Goal: Task Accomplishment & Management: Complete application form

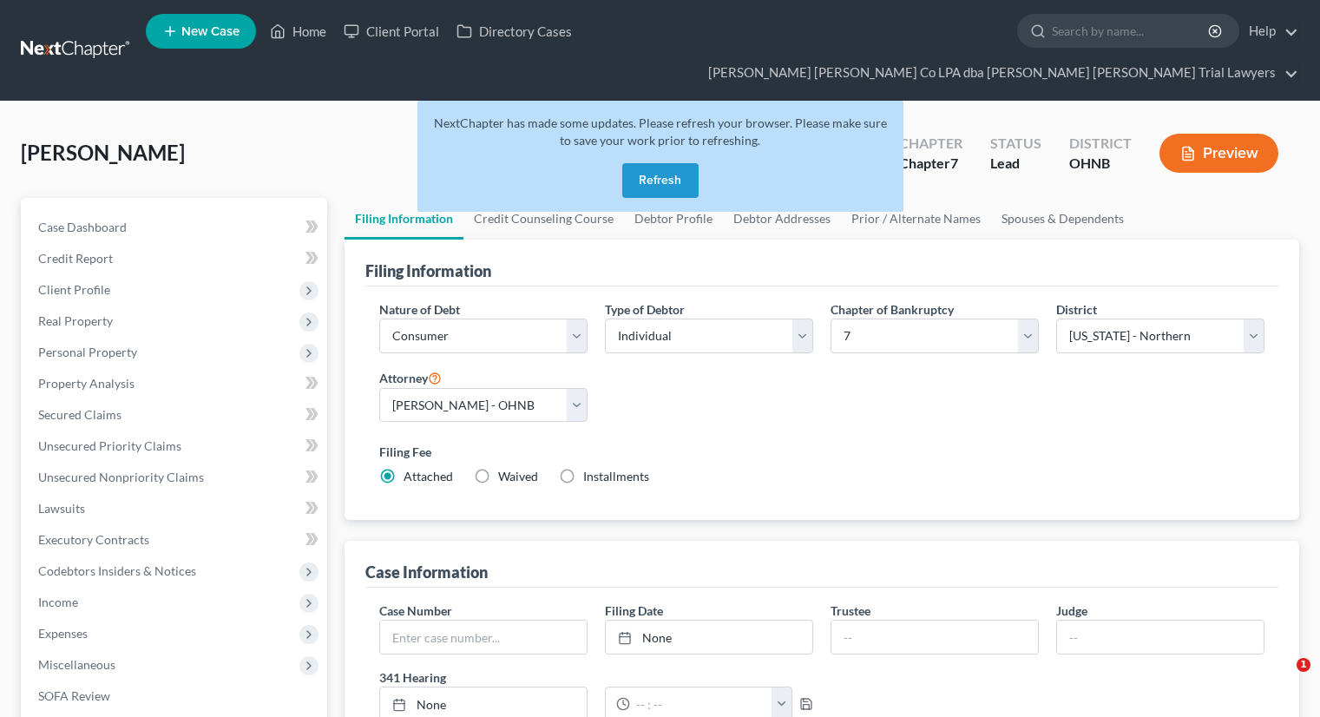
select select "1"
select select "0"
select select "61"
select select "0"
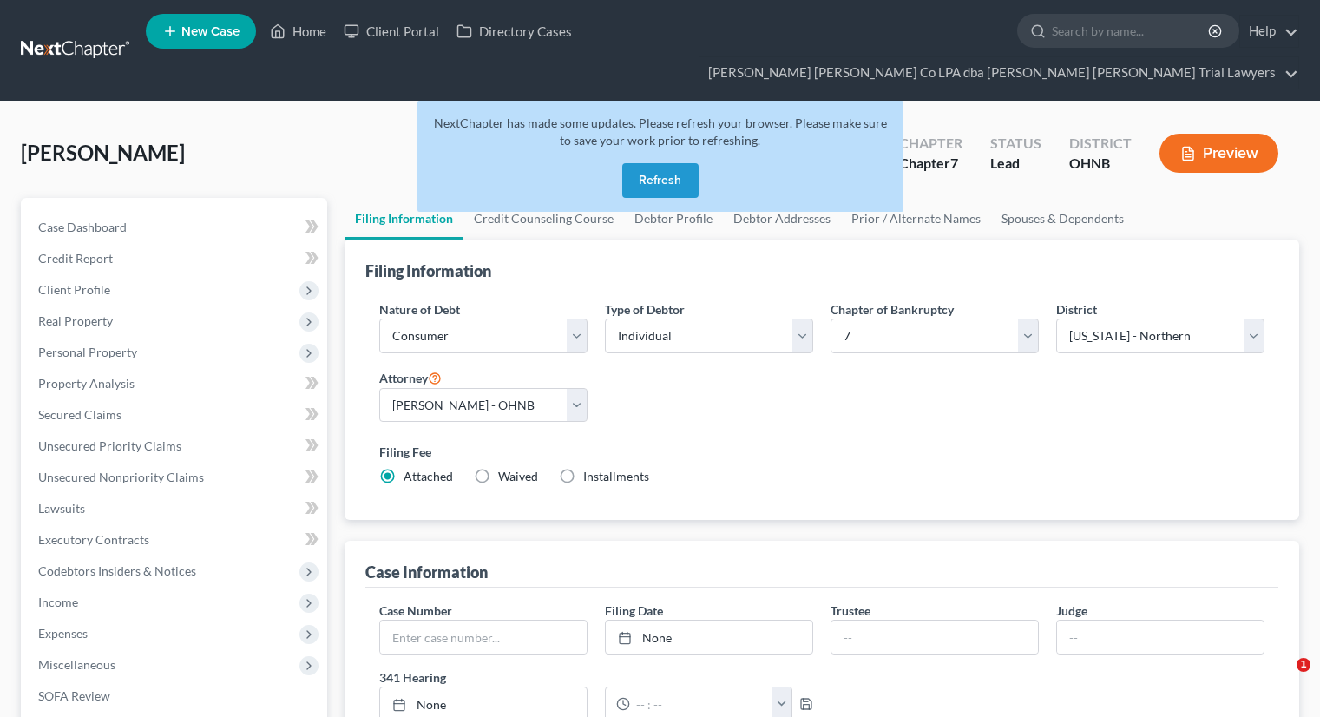
select select "36"
click at [670, 163] on button "Refresh" at bounding box center [660, 180] width 76 height 35
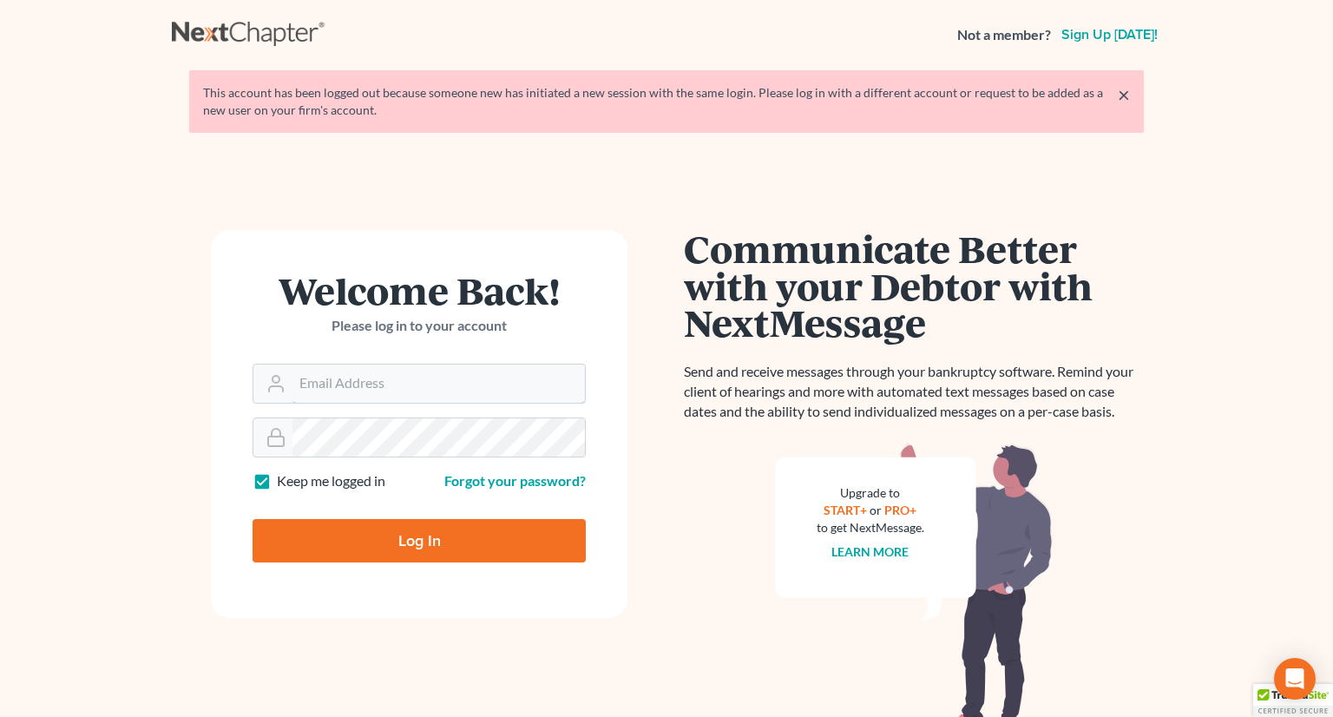
type input "[EMAIL_ADDRESS][DOMAIN_NAME]"
click at [378, 554] on input "Log In" at bounding box center [418, 540] width 333 height 43
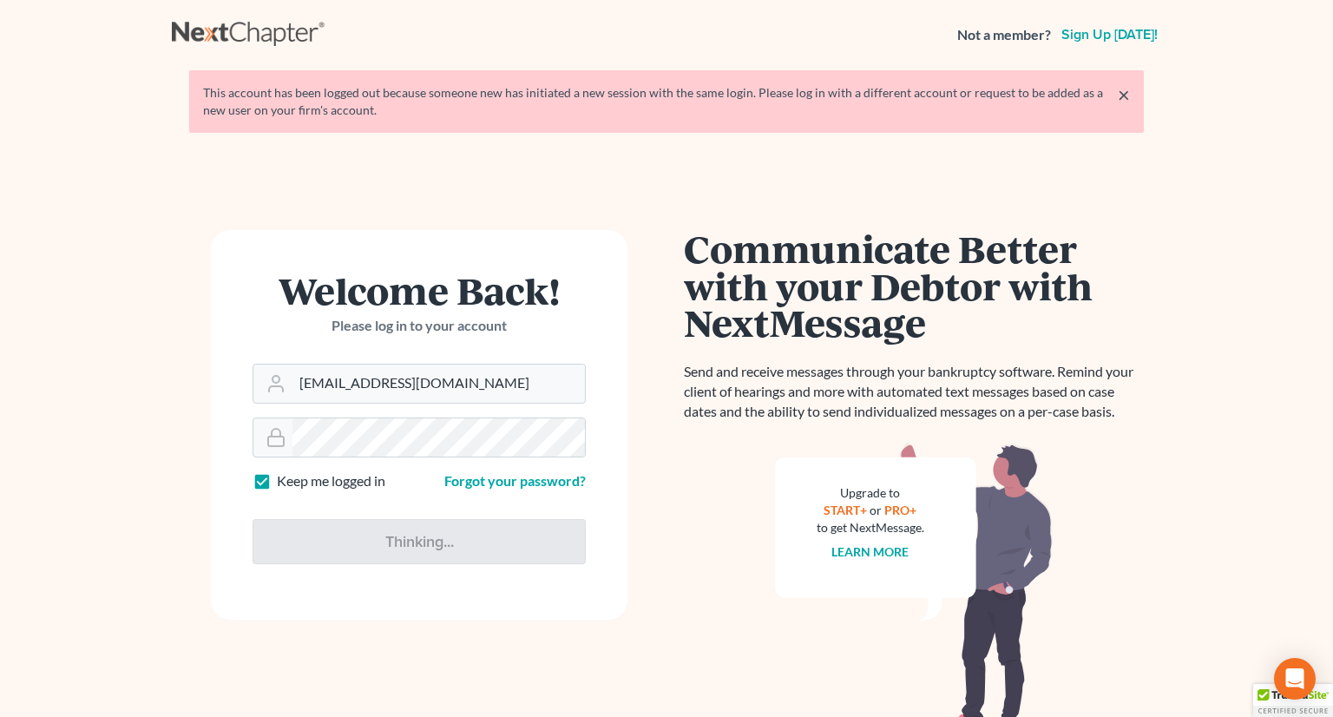
type input "Thinking..."
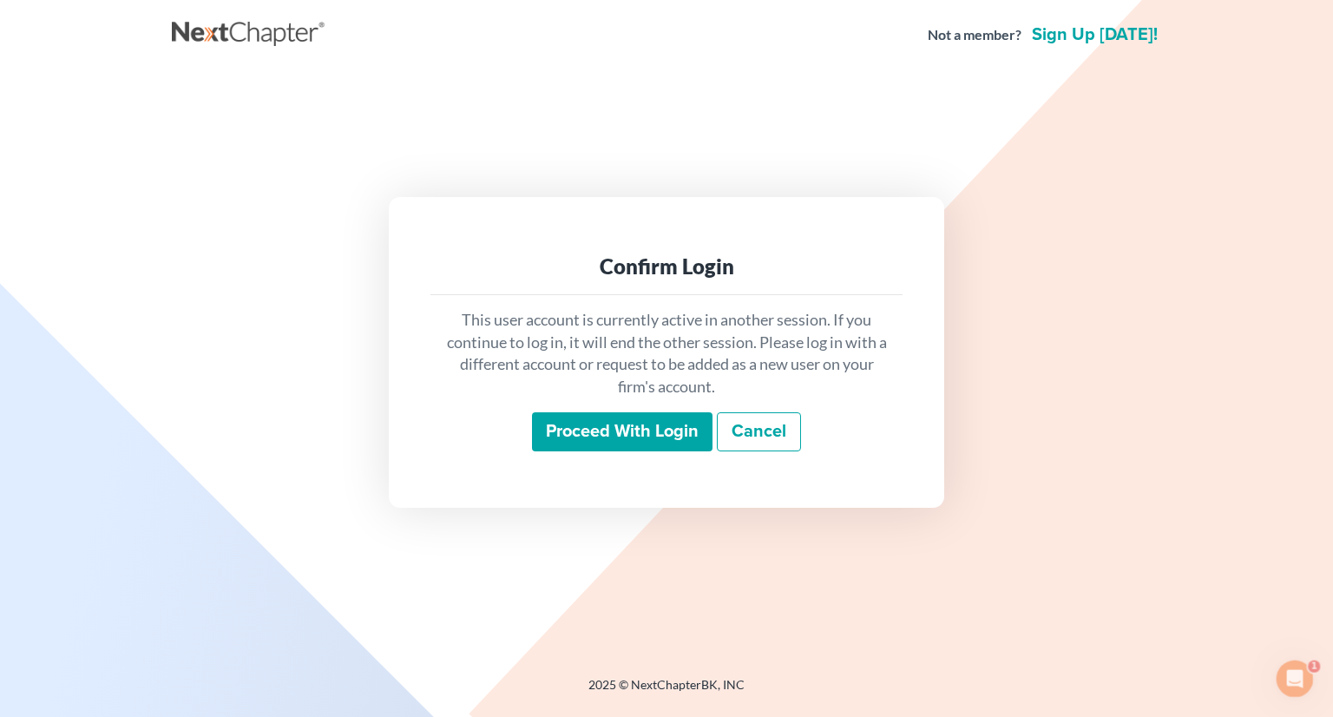
click at [646, 435] on input "Proceed with login" at bounding box center [622, 432] width 180 height 40
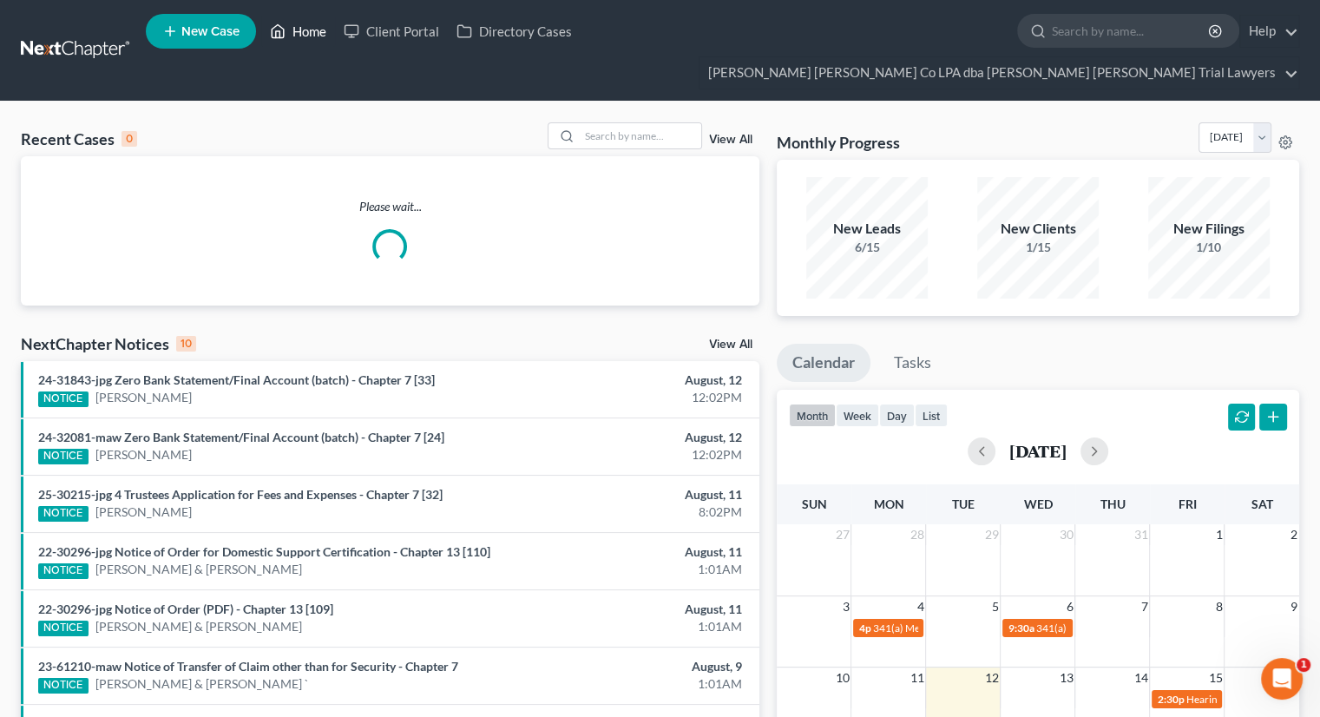
click at [299, 34] on link "Home" at bounding box center [298, 31] width 74 height 31
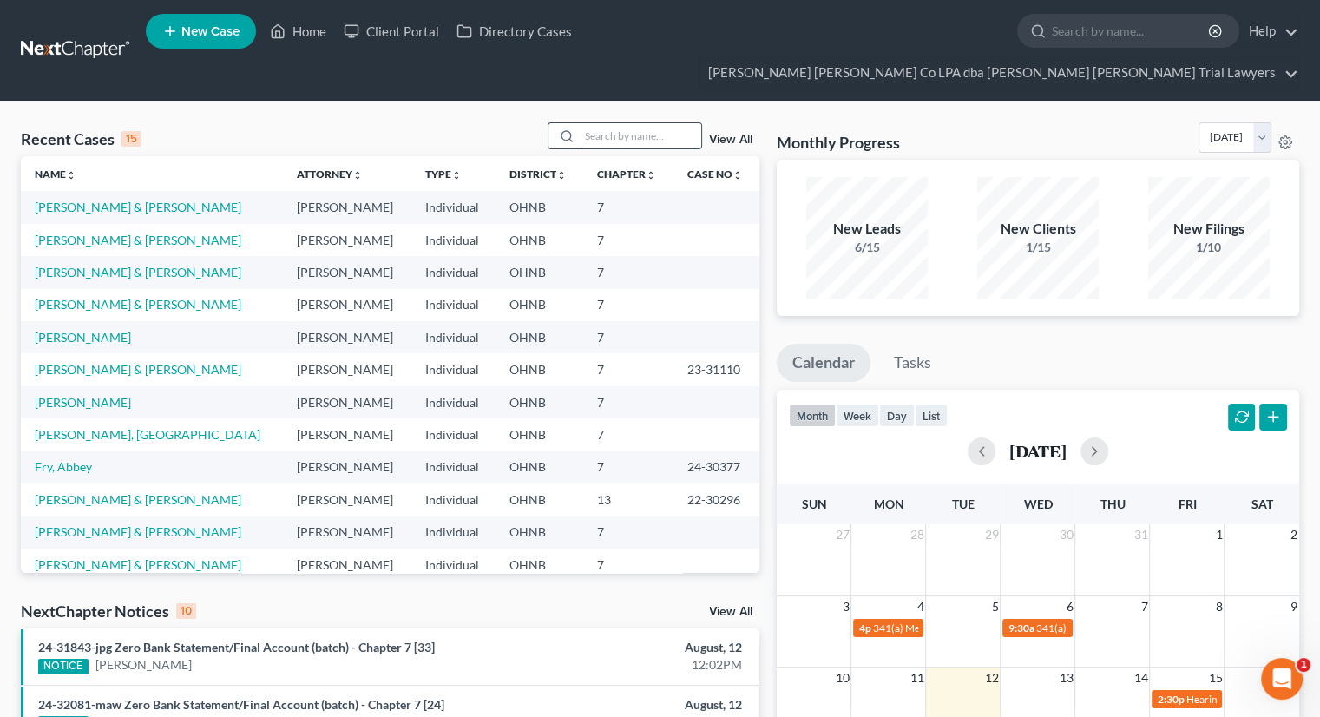
drag, startPoint x: 597, startPoint y: 99, endPoint x: 586, endPoint y: 109, distance: 15.4
click at [597, 123] on input "search" at bounding box center [640, 135] width 121 height 25
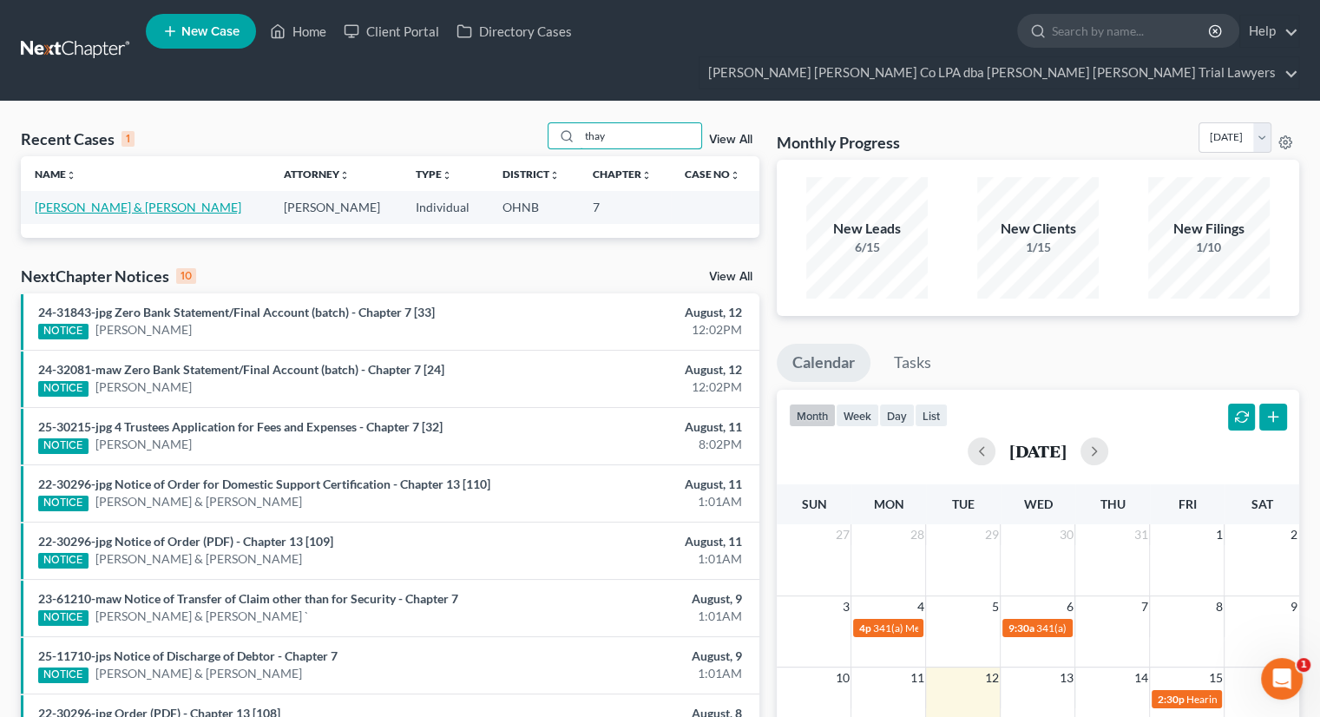
type input "thay"
click at [125, 200] on link "[PERSON_NAME] & [PERSON_NAME]" at bounding box center [138, 207] width 207 height 15
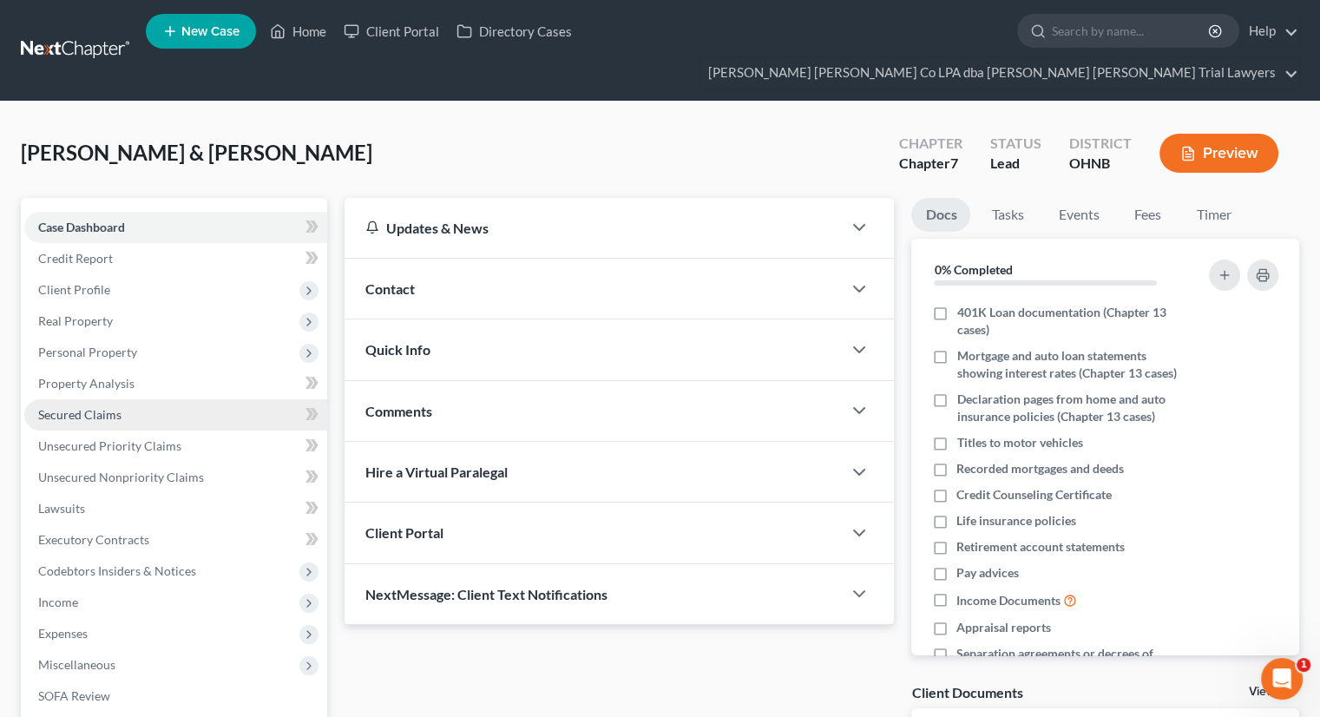
click at [99, 407] on span "Secured Claims" at bounding box center [79, 414] width 83 height 15
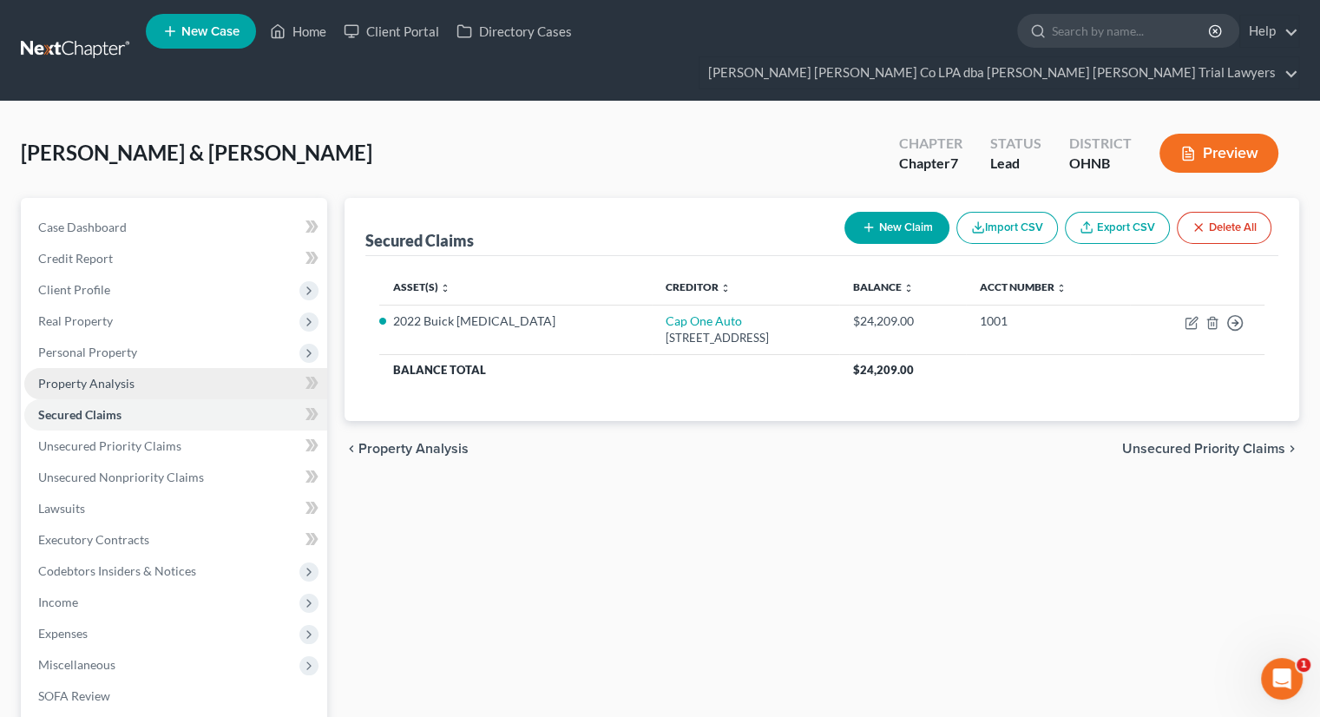
click at [121, 376] on span "Property Analysis" at bounding box center [86, 383] width 96 height 15
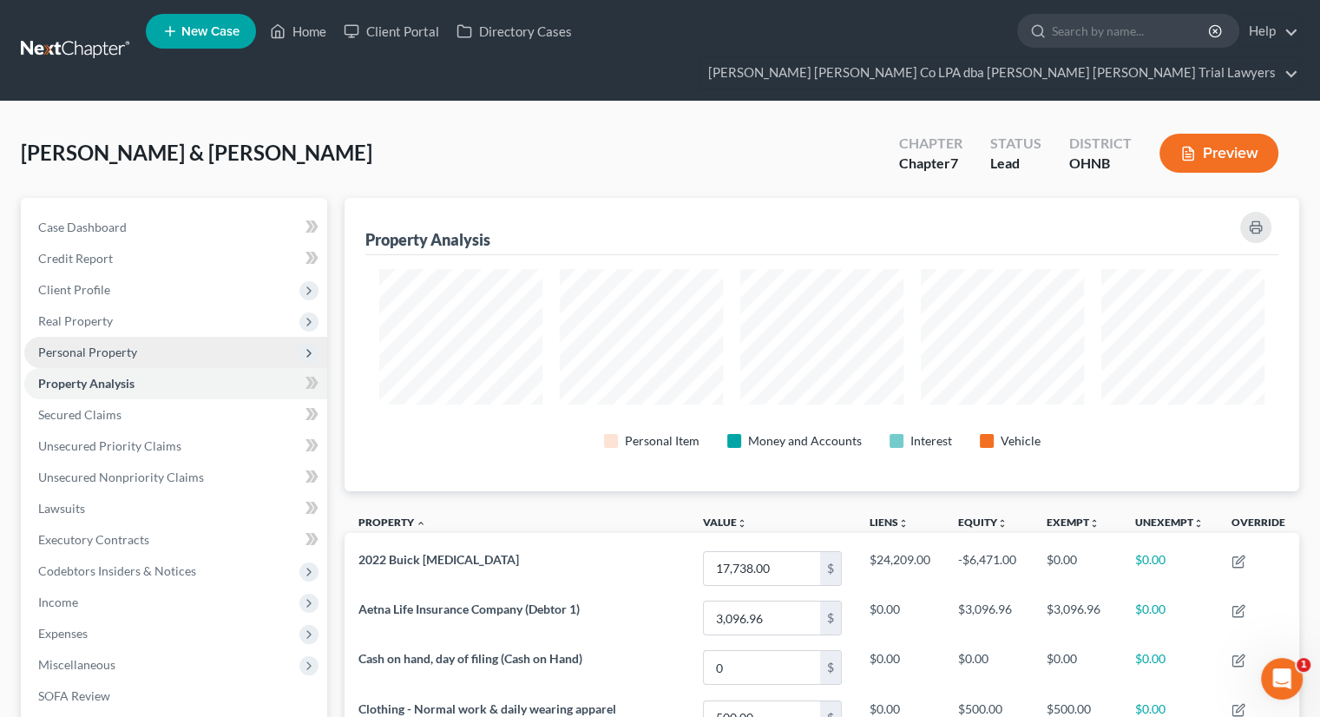
scroll to position [293, 954]
click at [140, 337] on span "Personal Property" at bounding box center [175, 352] width 303 height 31
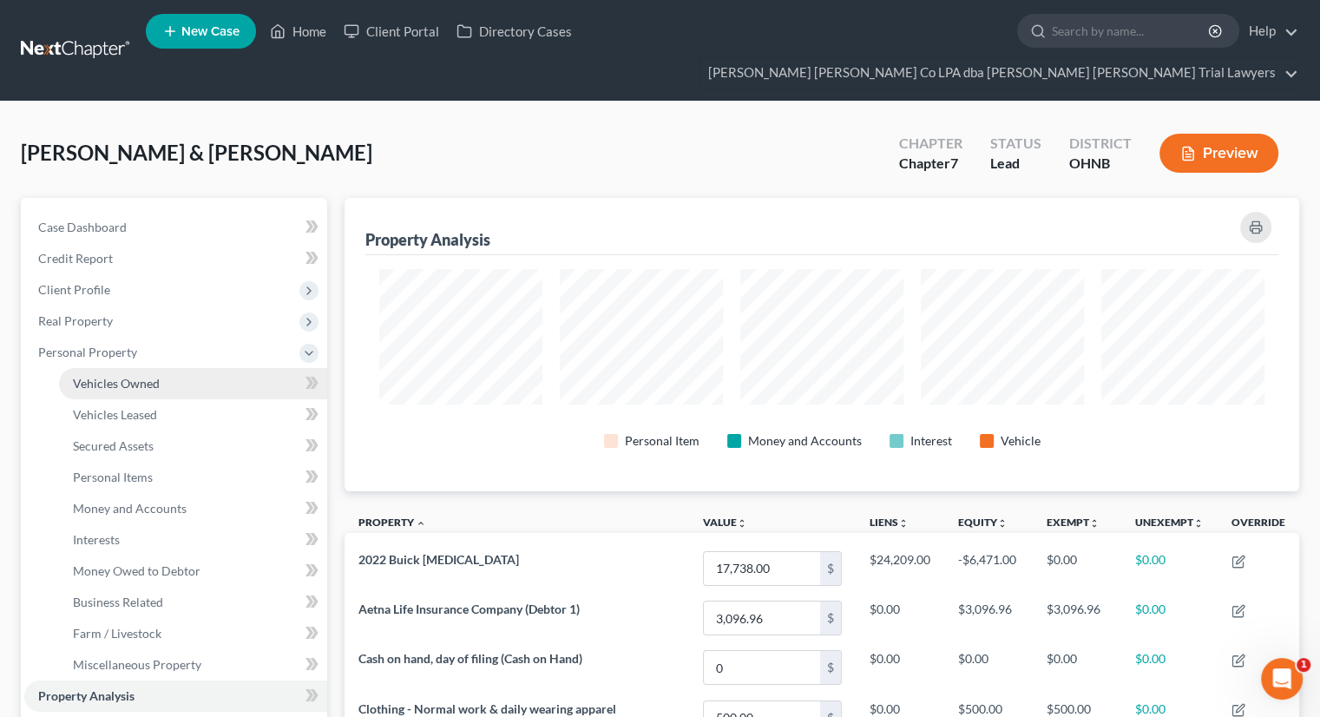
click at [130, 376] on span "Vehicles Owned" at bounding box center [116, 383] width 87 height 15
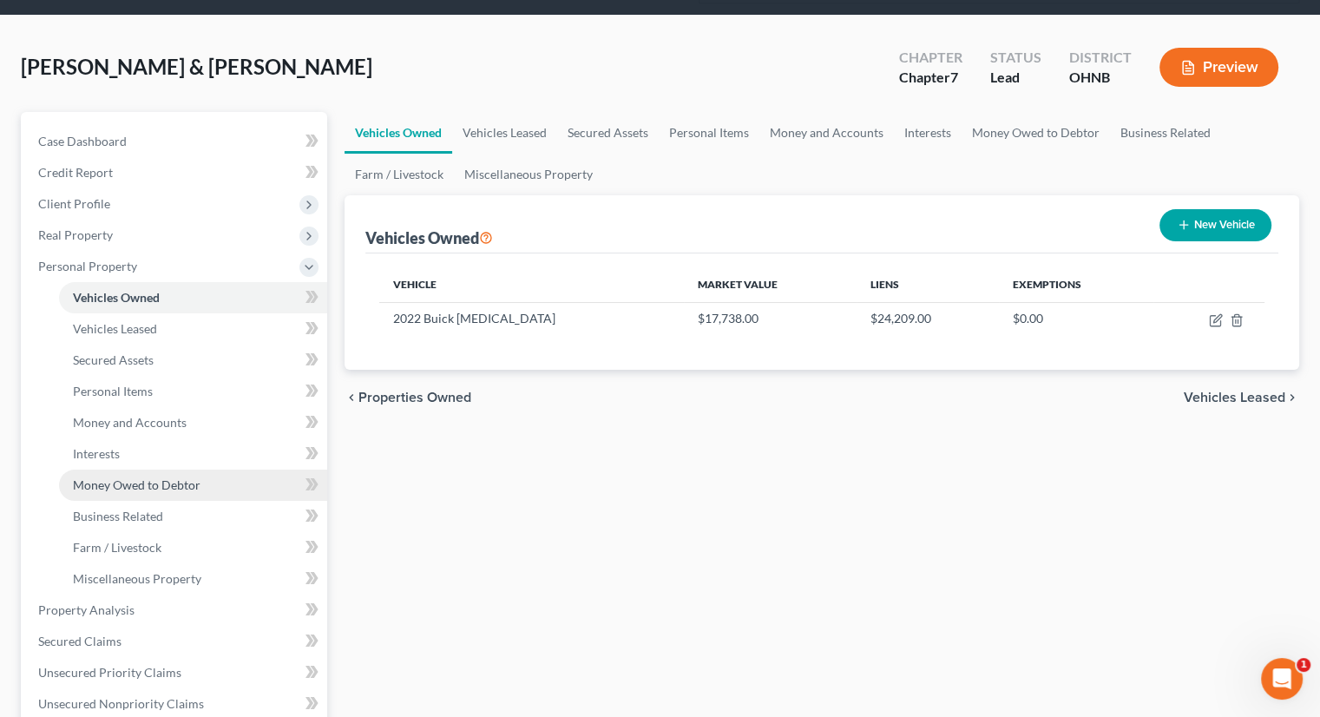
scroll to position [87, 0]
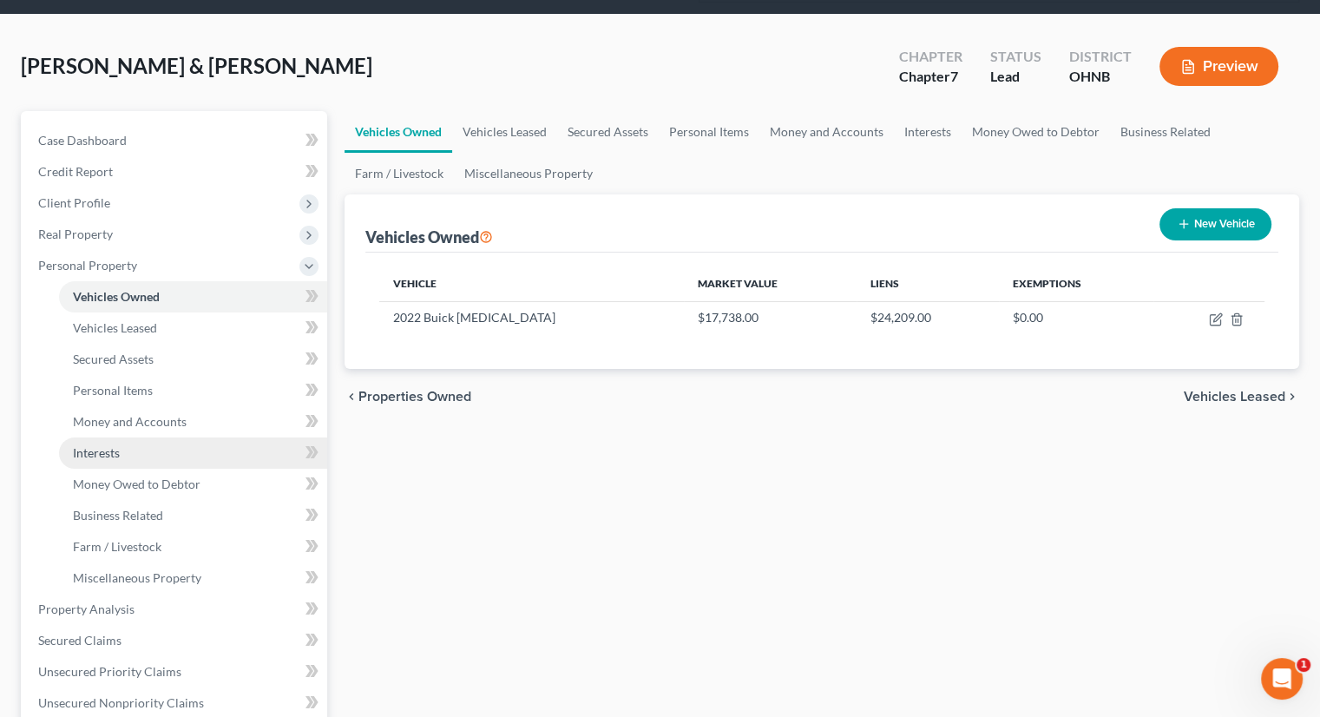
click at [124, 437] on link "Interests" at bounding box center [193, 452] width 268 height 31
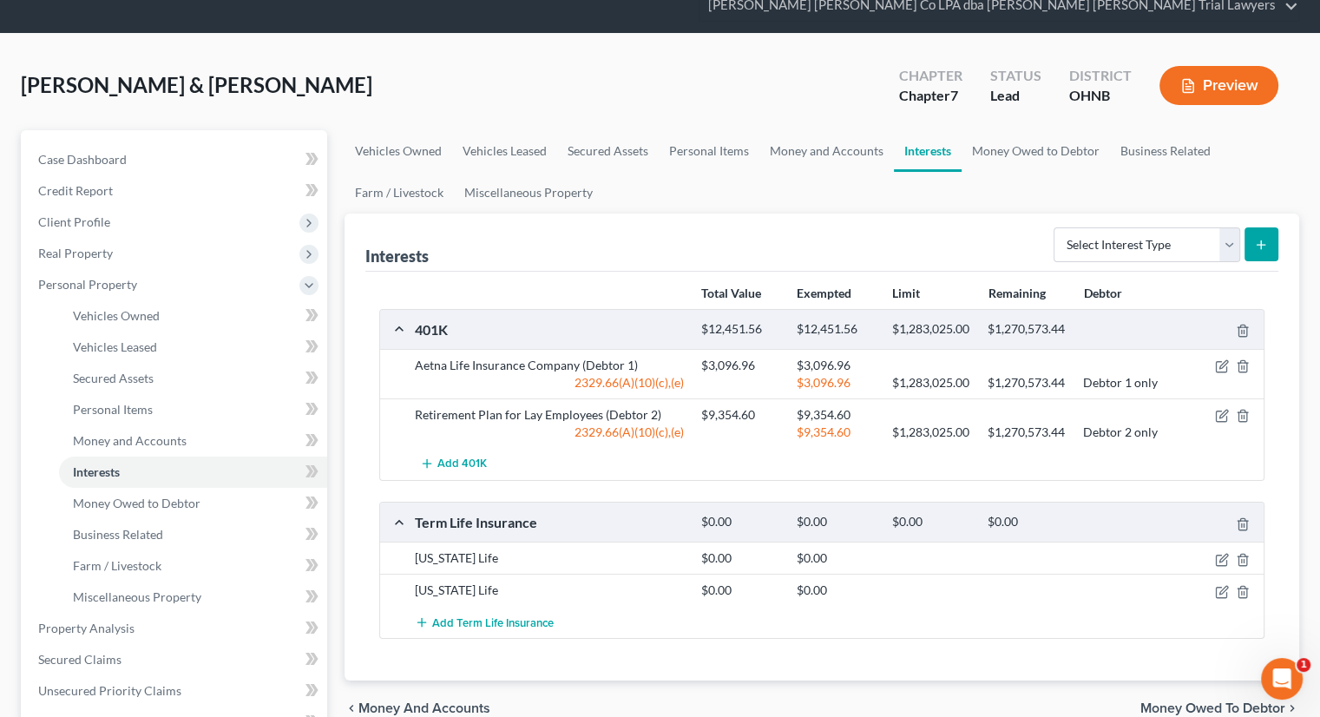
scroll to position [174, 0]
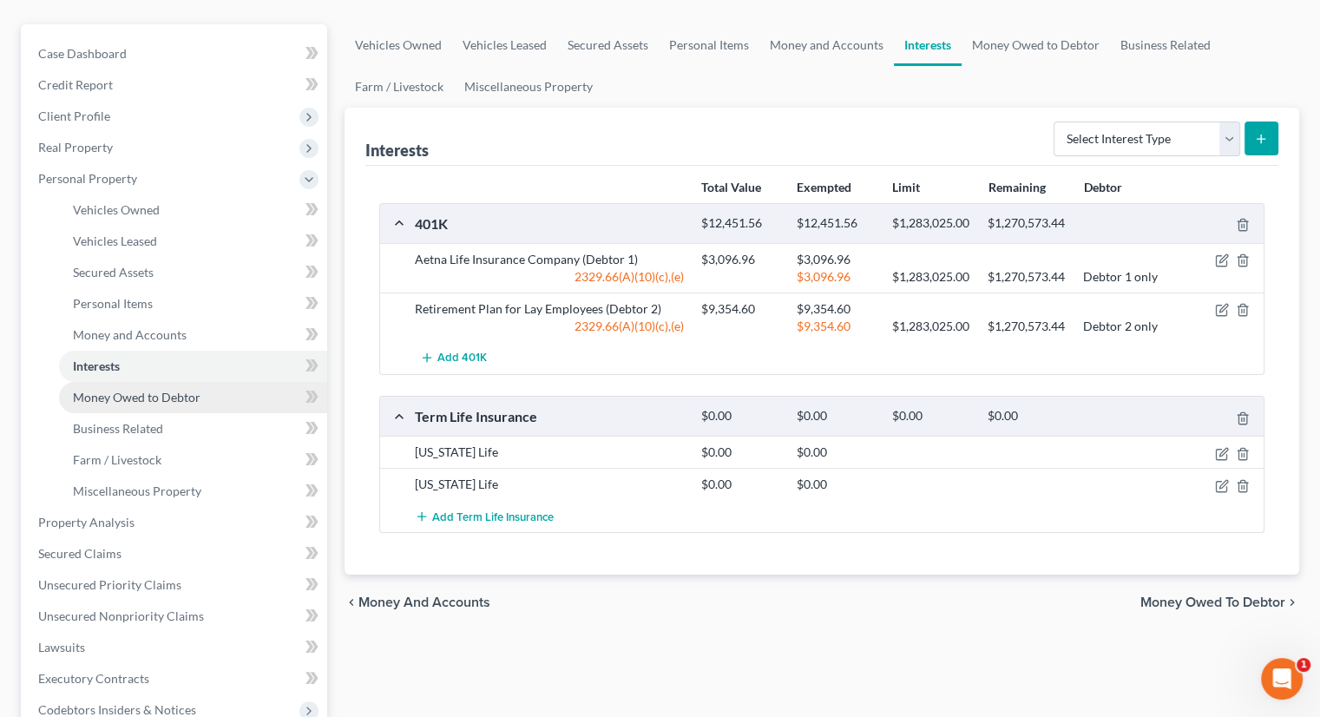
click at [197, 390] on span "Money Owed to Debtor" at bounding box center [137, 397] width 128 height 15
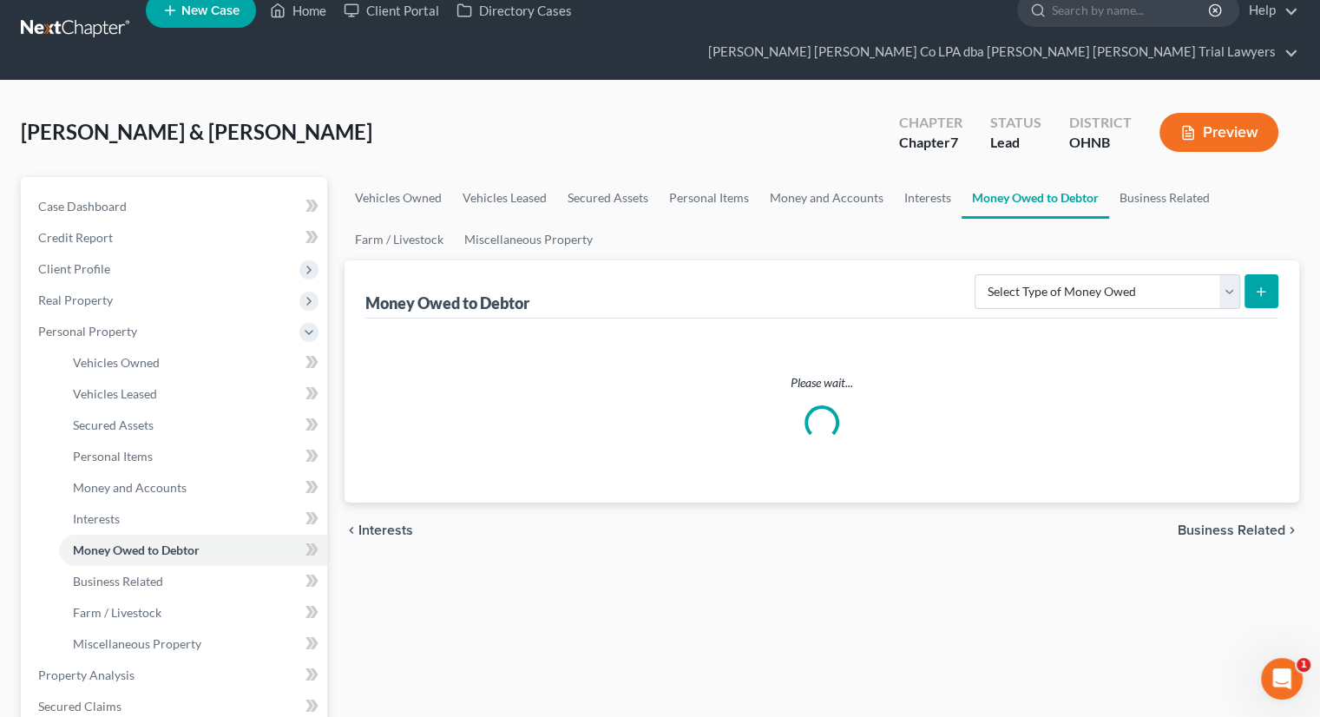
scroll to position [87, 0]
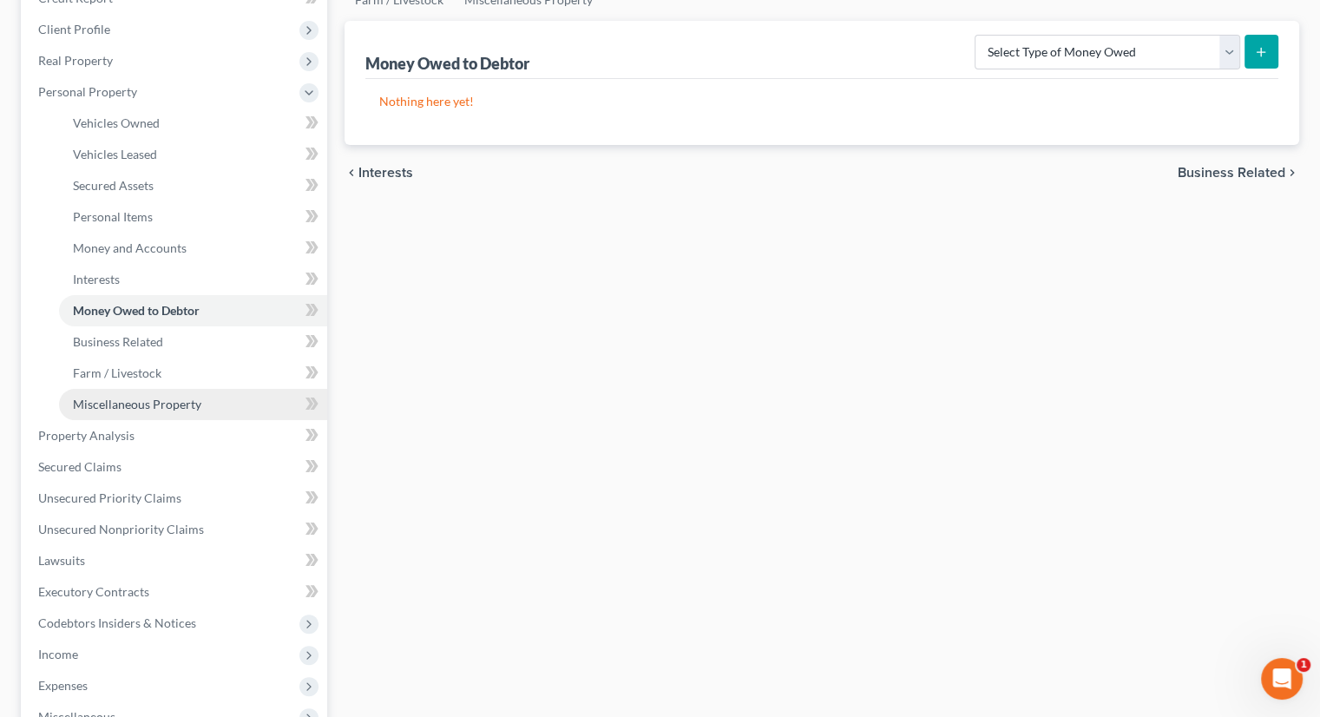
click at [208, 389] on link "Miscellaneous Property" at bounding box center [193, 404] width 268 height 31
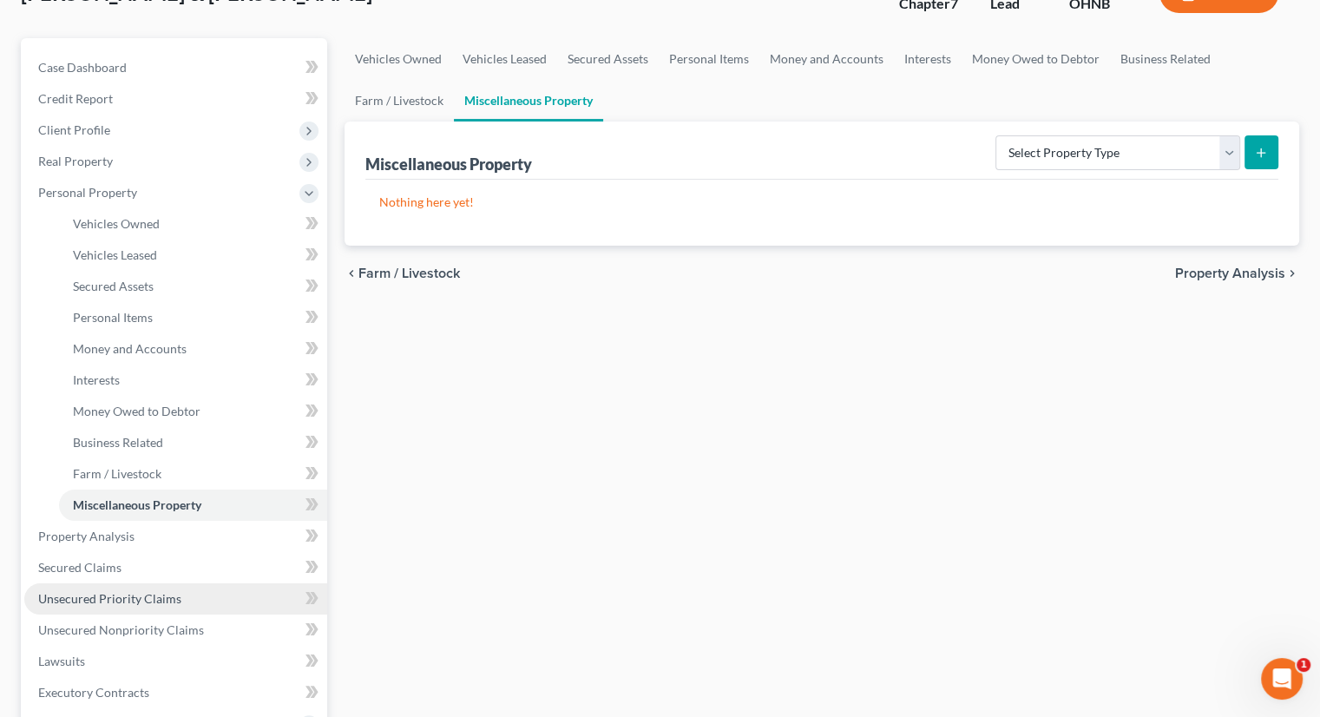
scroll to position [174, 0]
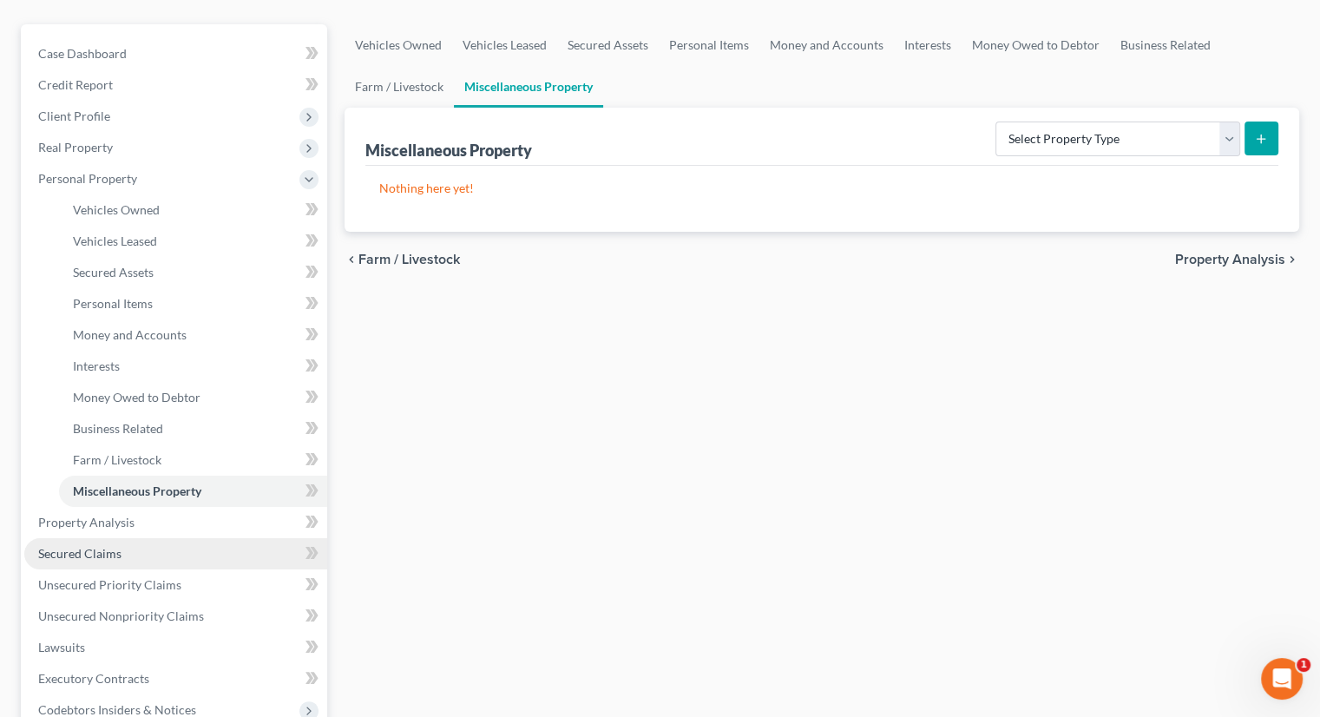
click at [188, 538] on link "Secured Claims" at bounding box center [175, 553] width 303 height 31
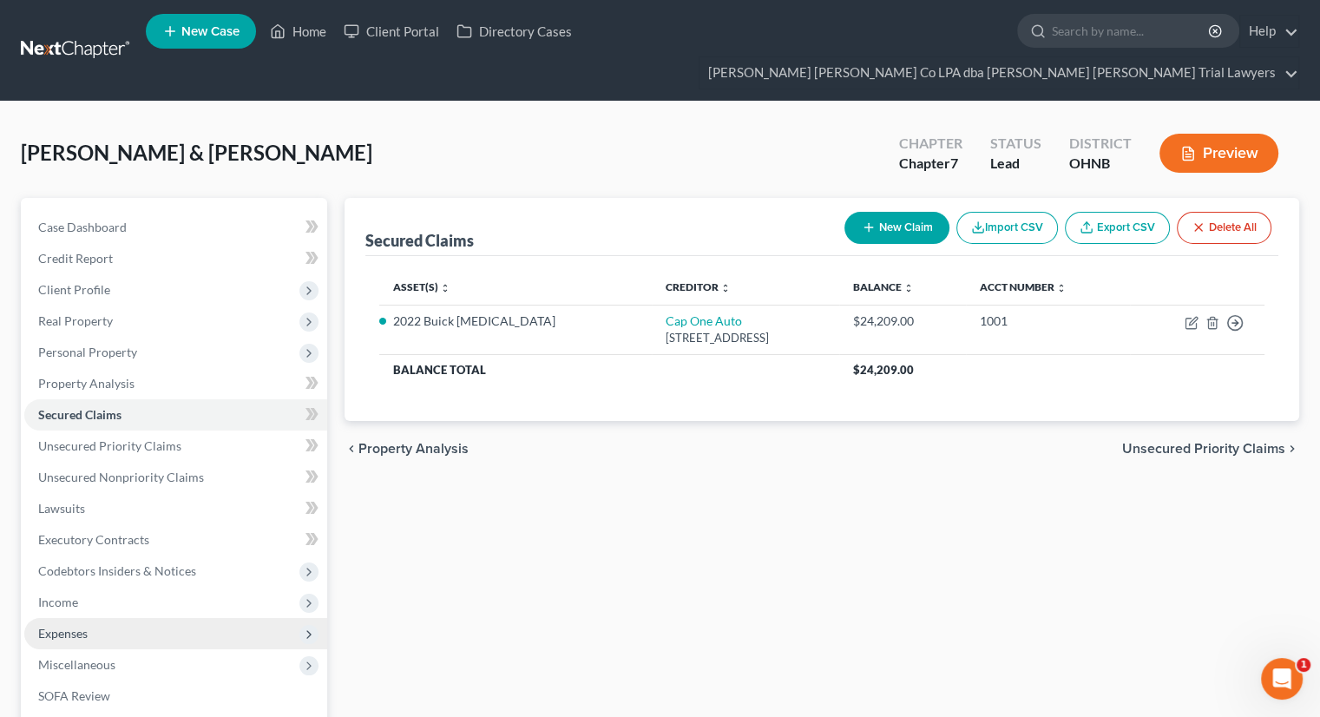
click at [182, 618] on span "Expenses" at bounding box center [175, 633] width 303 height 31
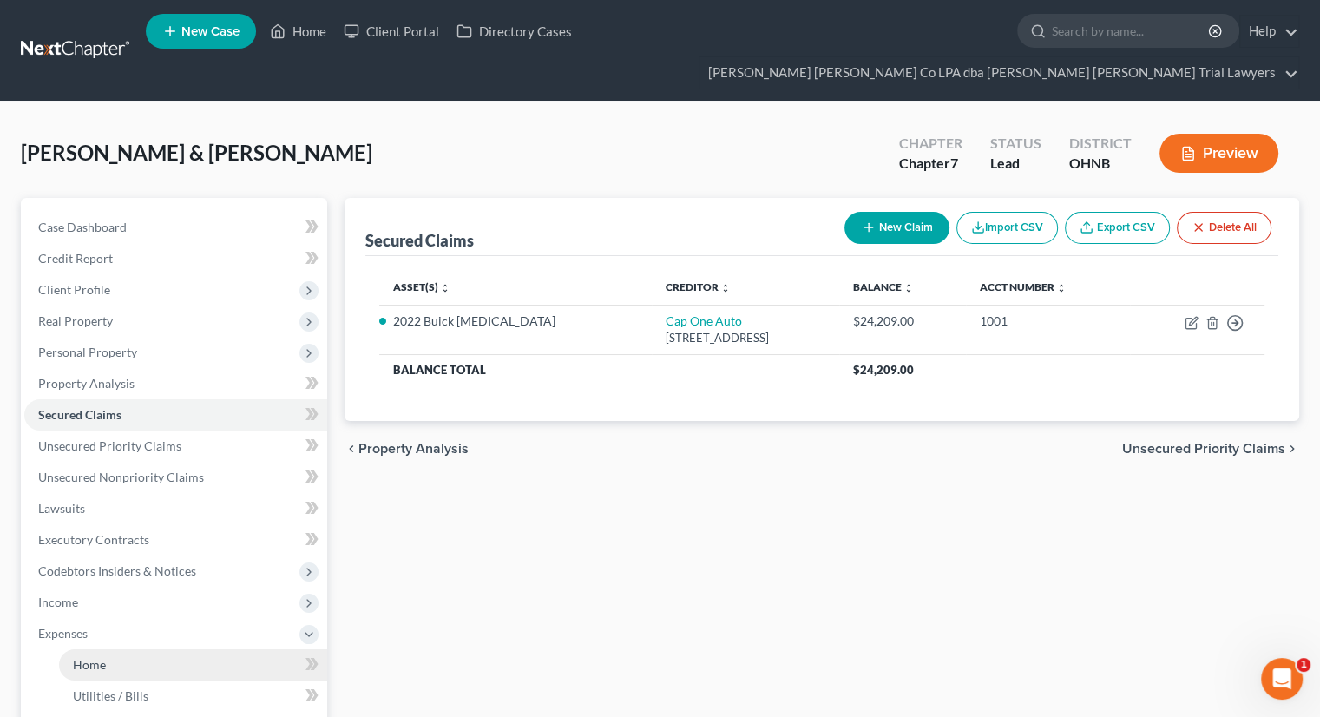
click at [177, 649] on link "Home" at bounding box center [193, 664] width 268 height 31
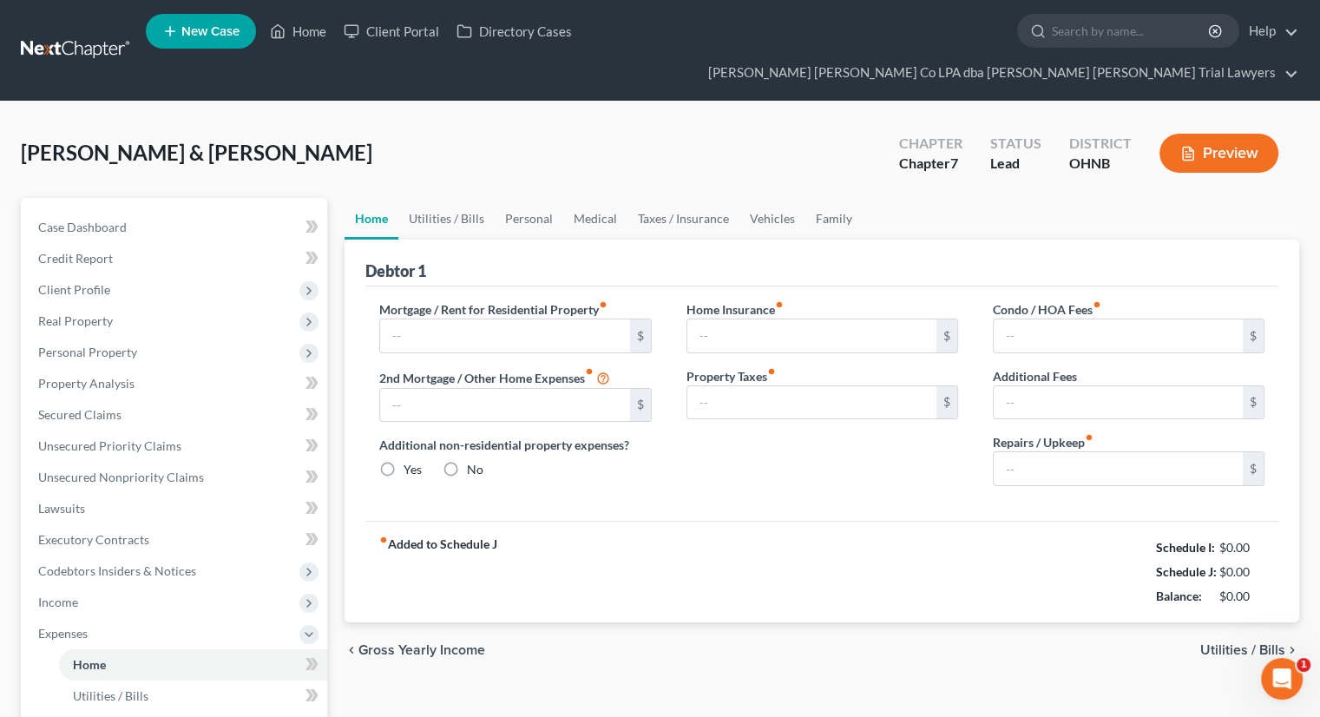
type input "800.00"
type input "0.00"
radio input "true"
type input "175.00"
type input "0.00"
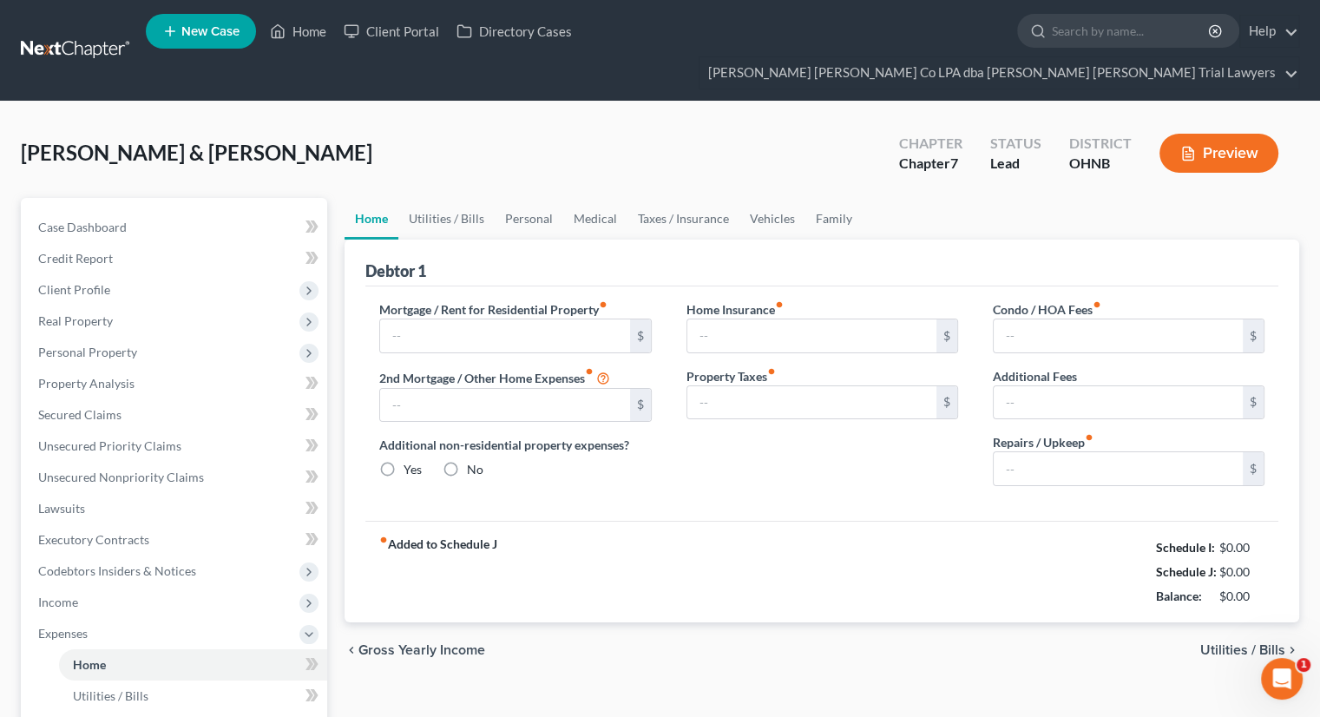
type input "0.00"
type input "100.00"
click at [466, 198] on link "Utilities / Bills" at bounding box center [446, 219] width 96 height 42
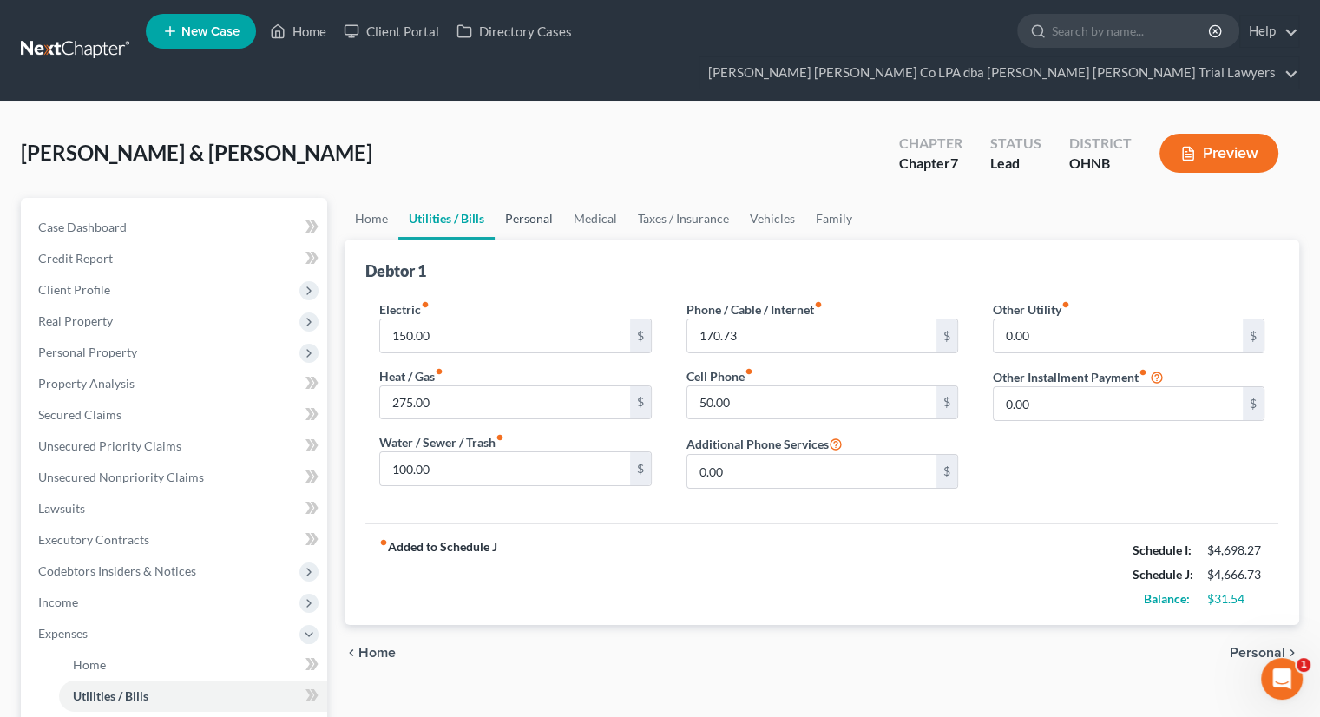
click at [538, 198] on link "Personal" at bounding box center [529, 219] width 69 height 42
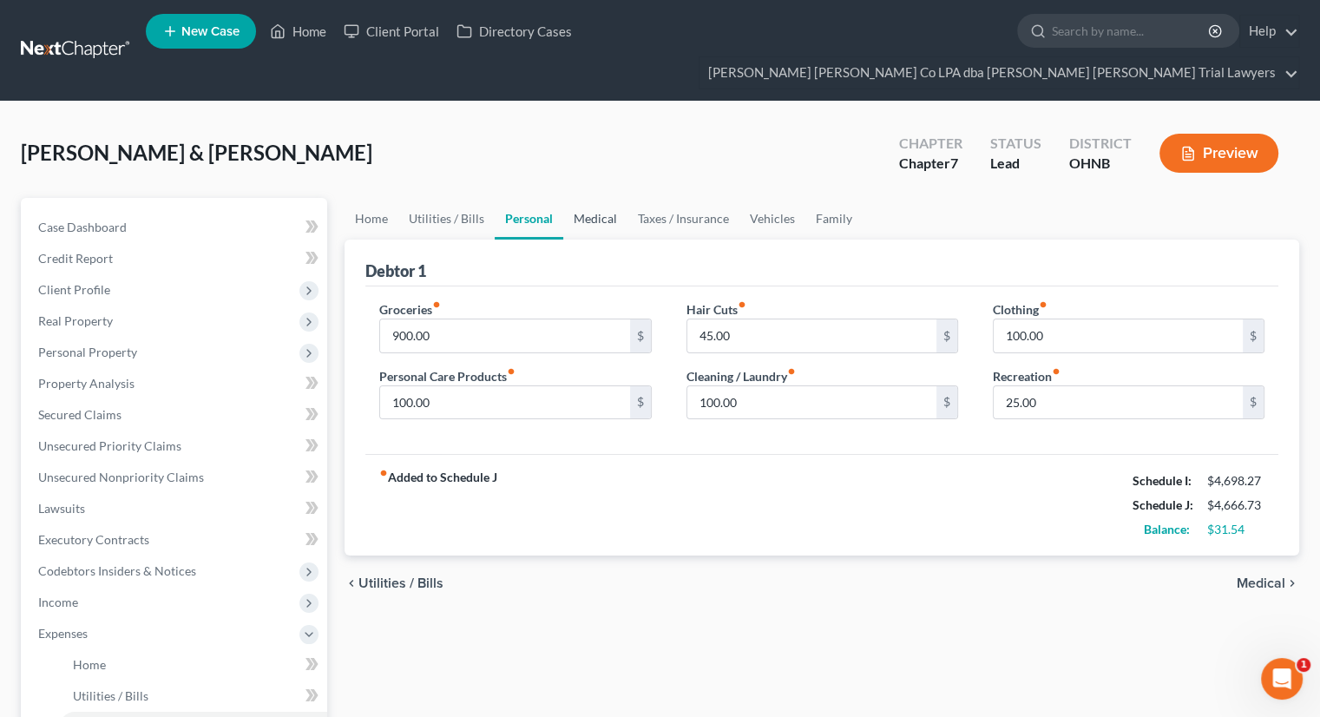
click at [587, 198] on link "Medical" at bounding box center [595, 219] width 64 height 42
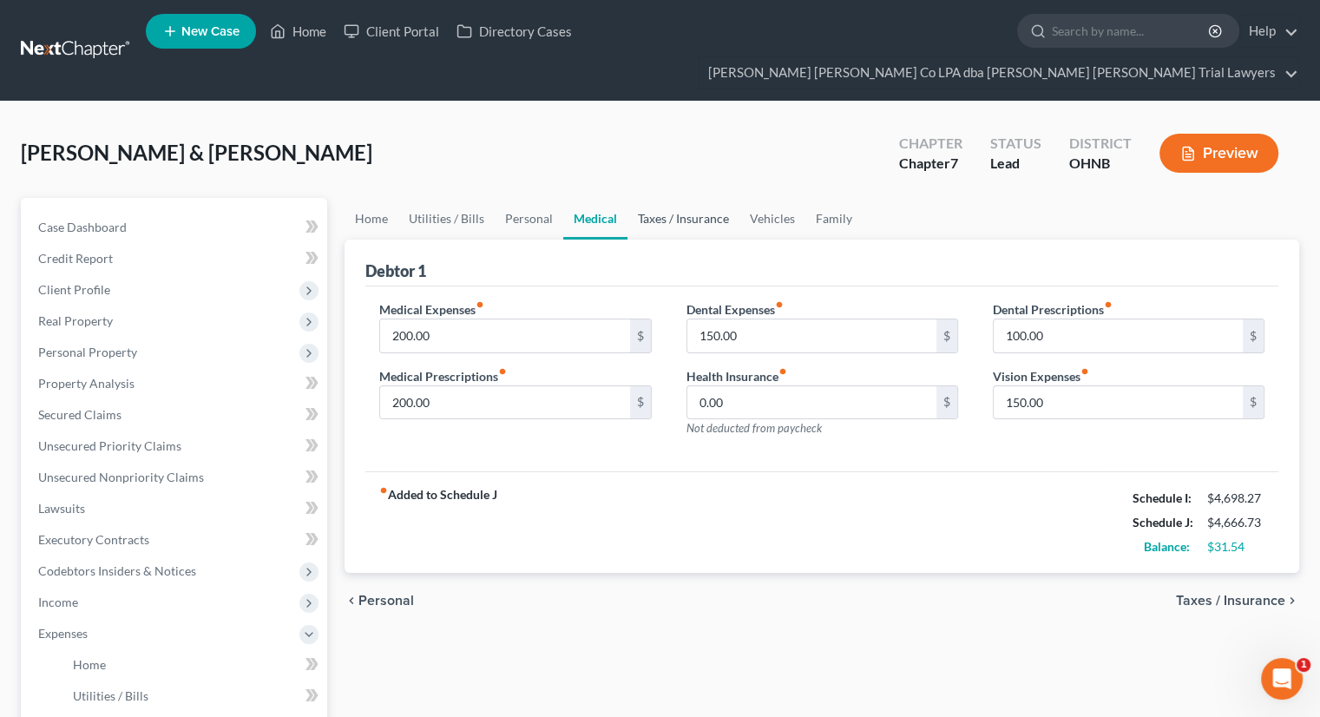
click at [665, 198] on link "Taxes / Insurance" at bounding box center [683, 219] width 112 height 42
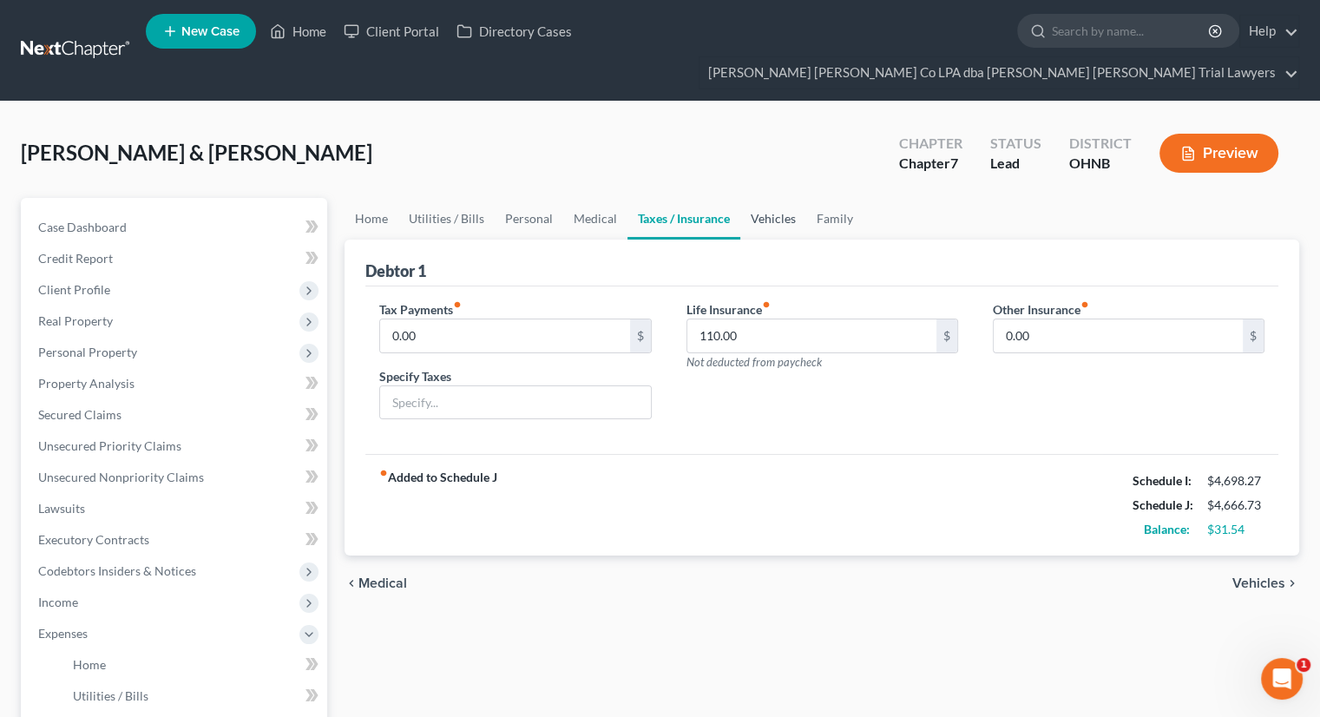
click at [770, 198] on link "Vehicles" at bounding box center [773, 219] width 66 height 42
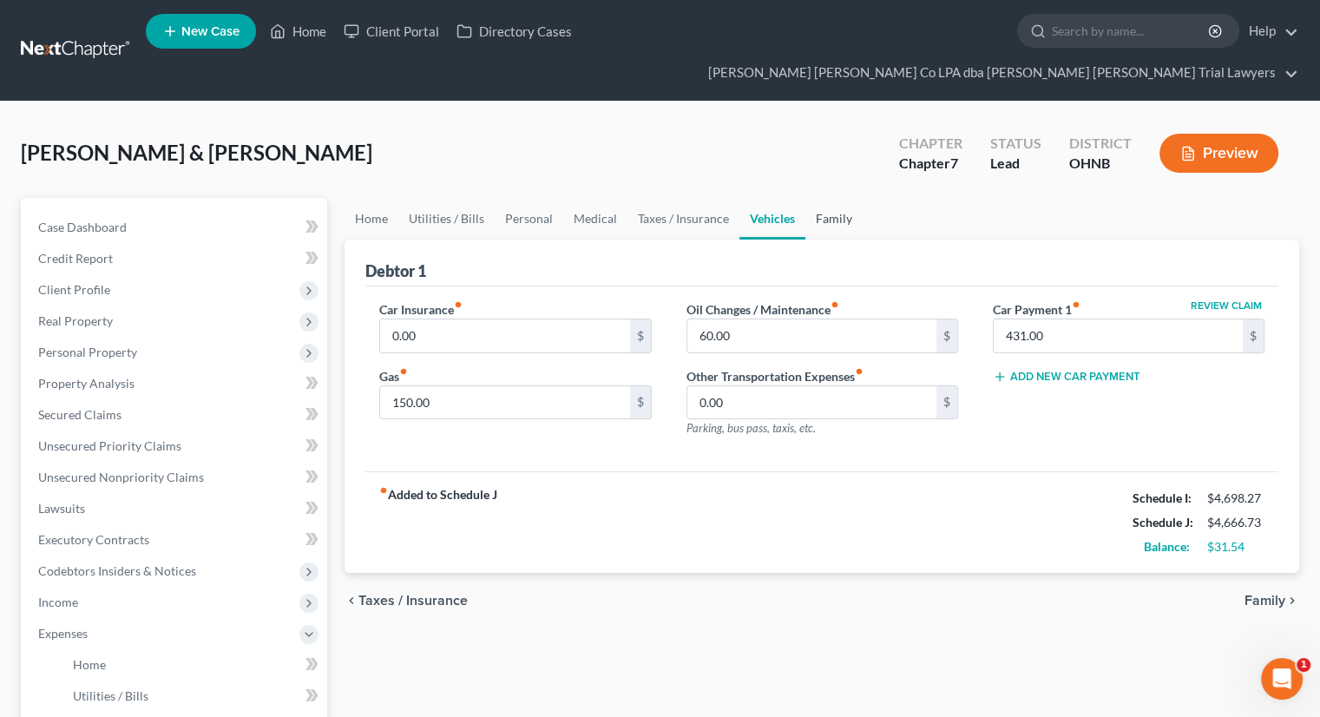
click at [823, 198] on link "Family" at bounding box center [833, 219] width 57 height 42
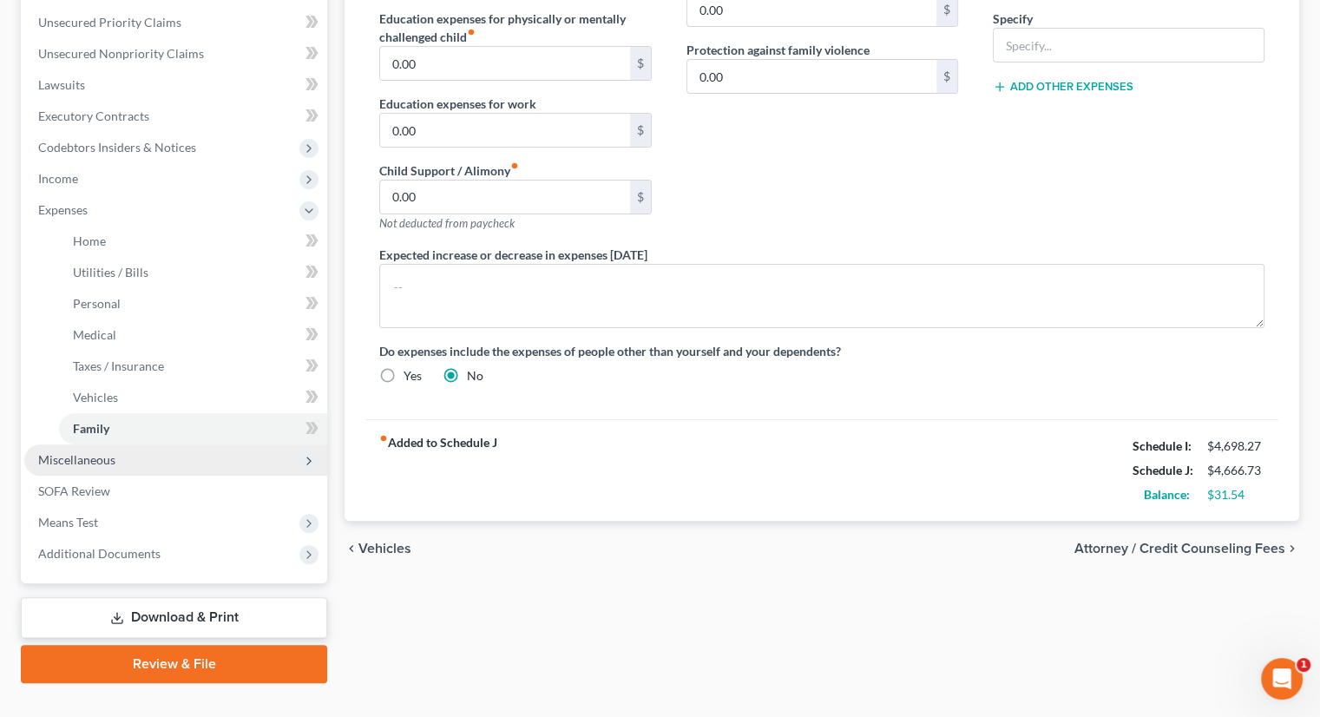
click at [175, 444] on span "Miscellaneous" at bounding box center [175, 459] width 303 height 31
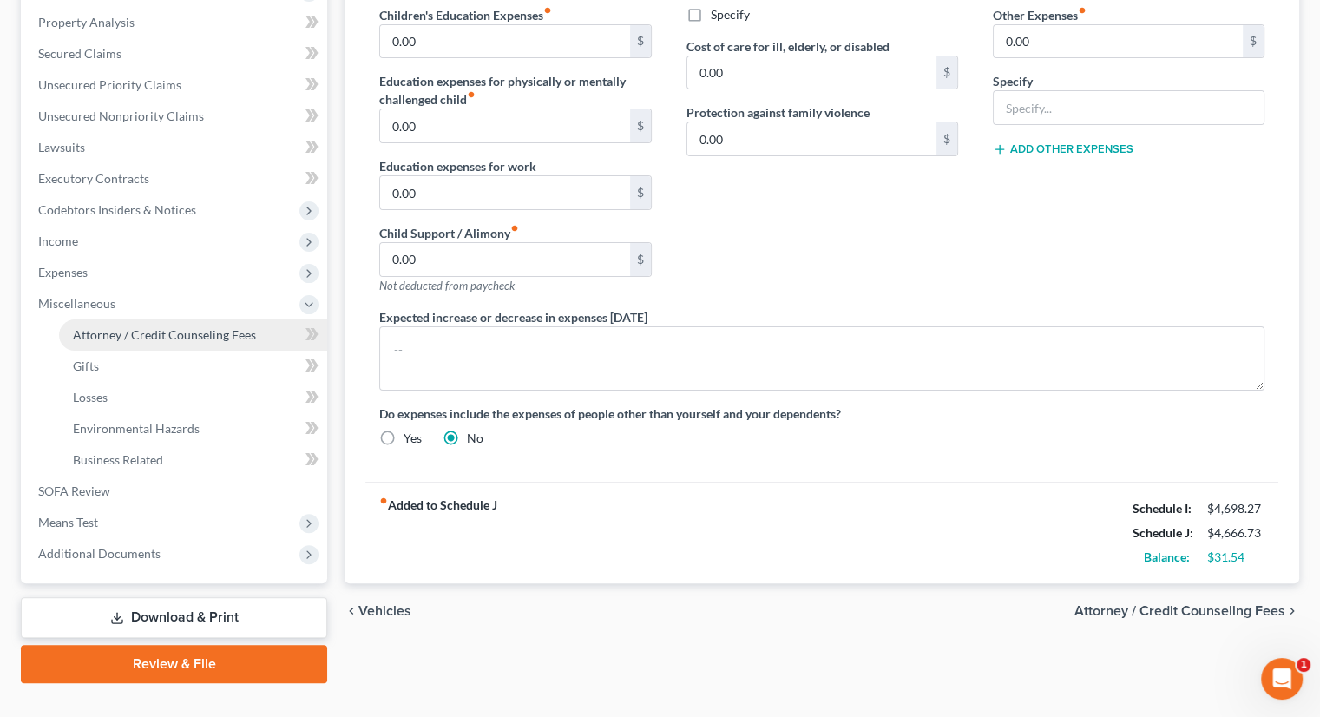
click at [193, 327] on span "Attorney / Credit Counseling Fees" at bounding box center [164, 334] width 183 height 15
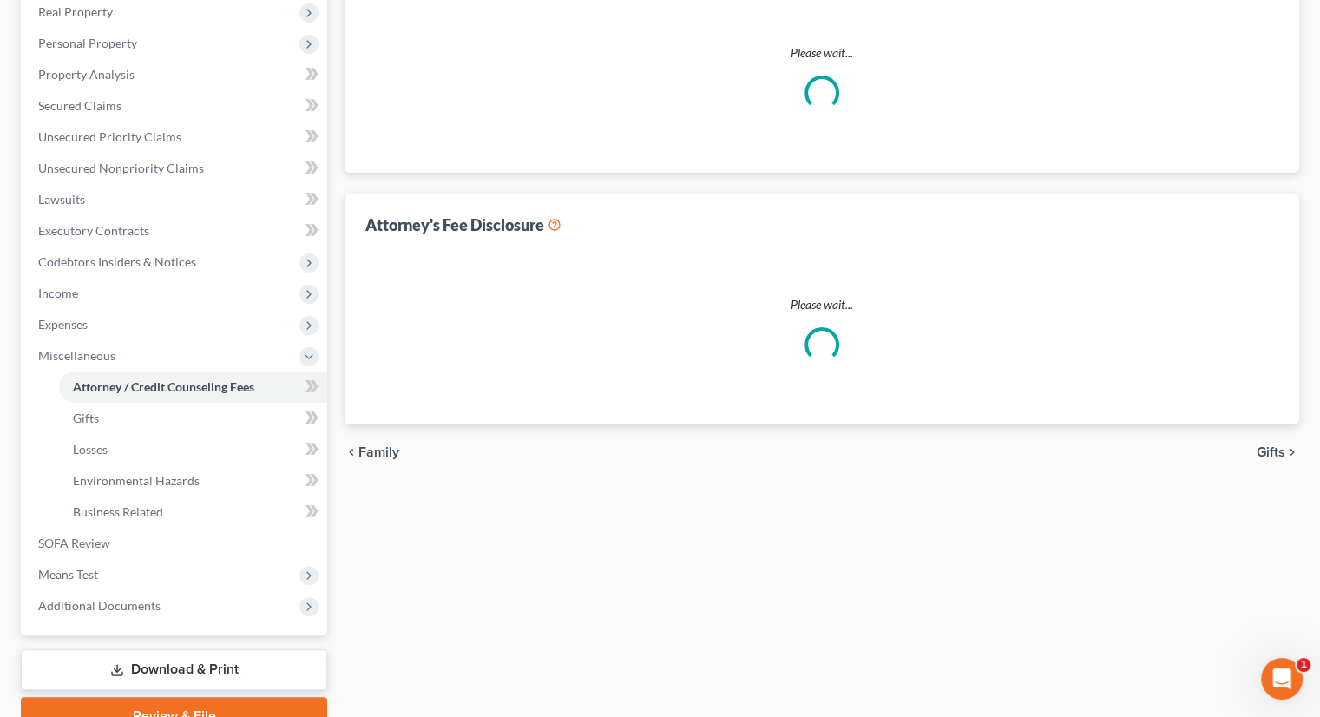
select select "0"
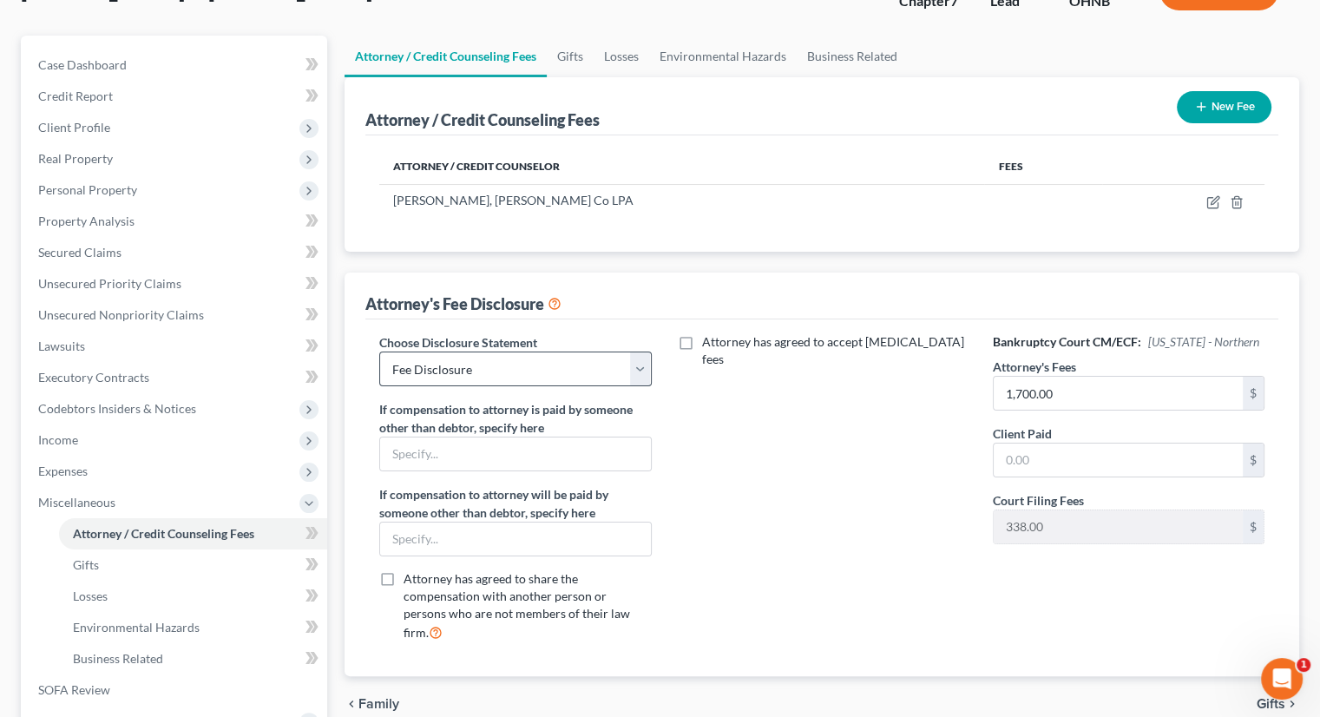
scroll to position [174, 0]
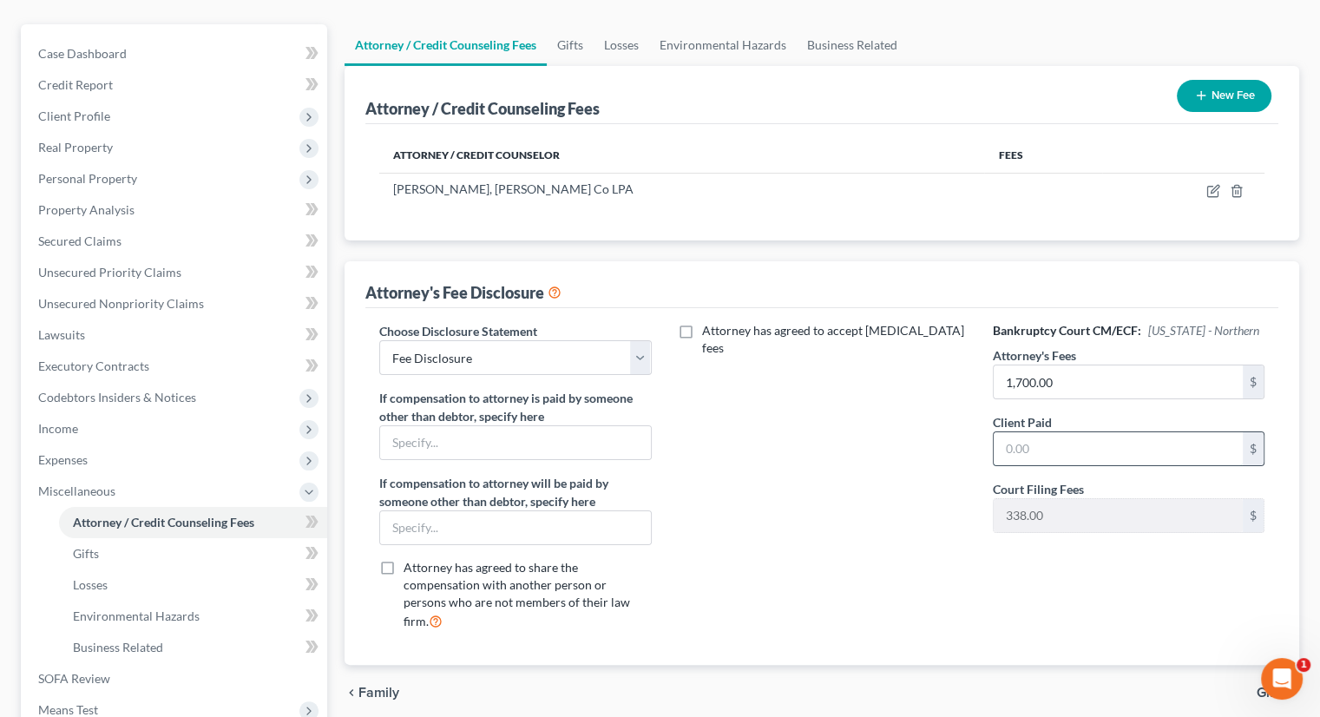
click at [1044, 432] on input "text" at bounding box center [1118, 448] width 249 height 33
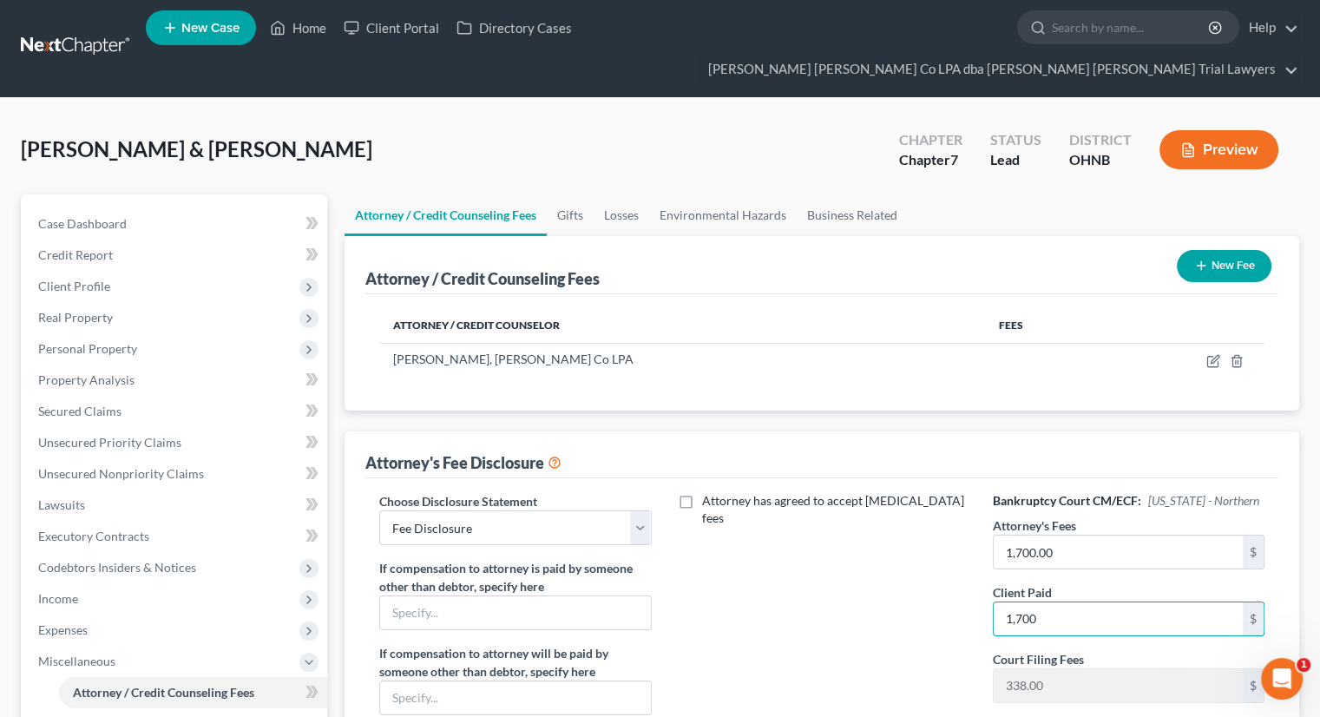
scroll to position [0, 0]
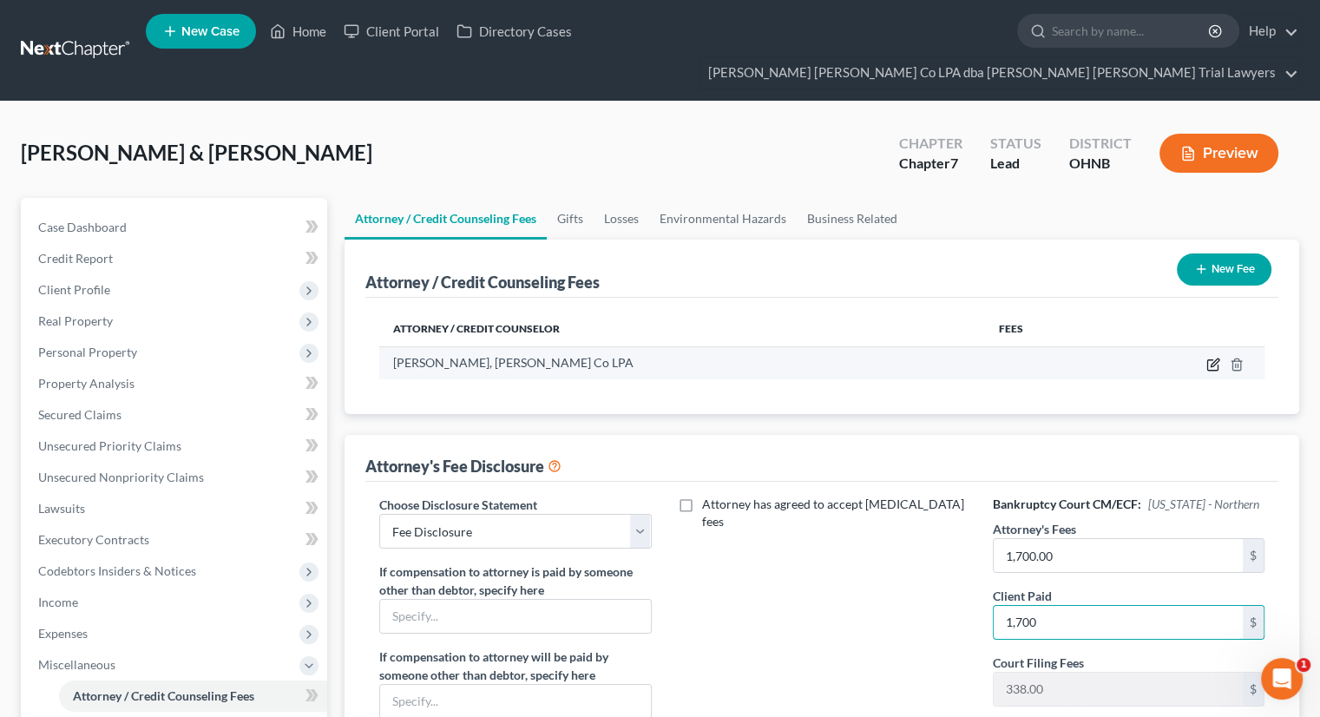
type input "1,700"
click at [1217, 360] on icon "button" at bounding box center [1212, 365] width 10 height 10
select select "36"
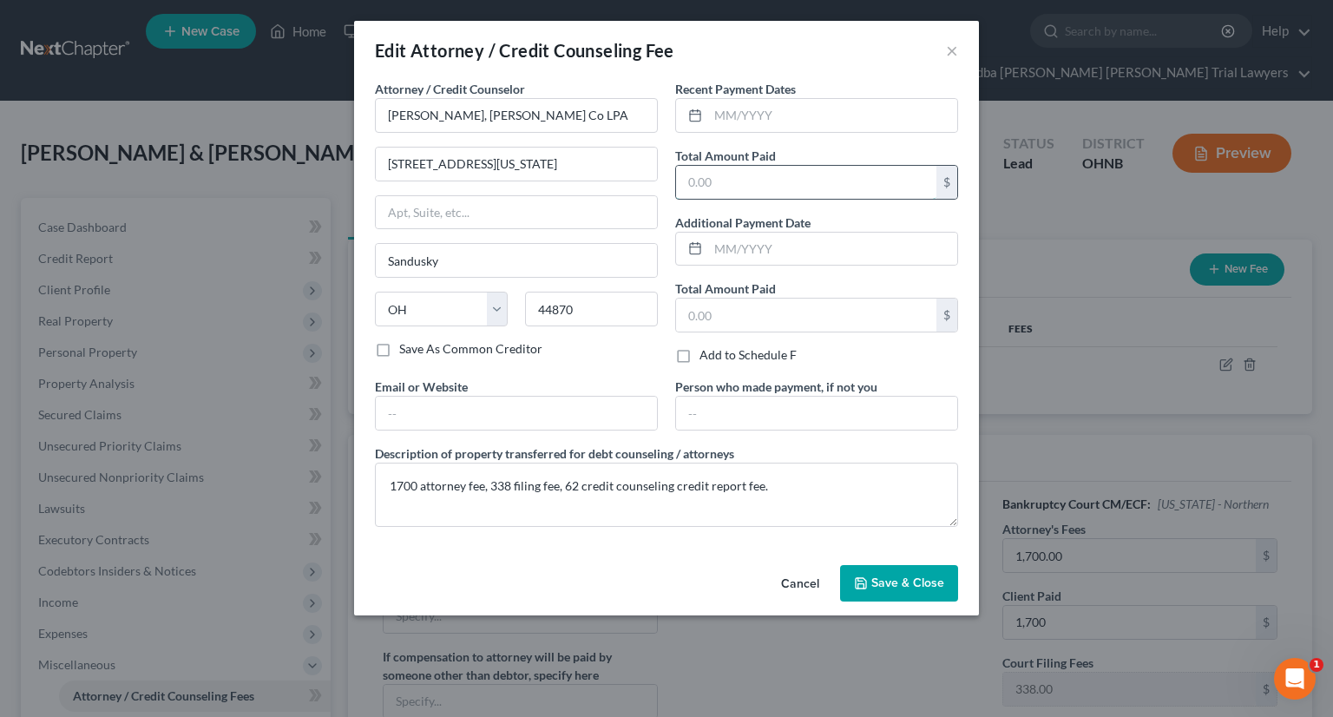
click at [764, 188] on input "text" at bounding box center [806, 182] width 260 height 33
type input "1,700"
click at [906, 582] on span "Save & Close" at bounding box center [907, 582] width 73 height 15
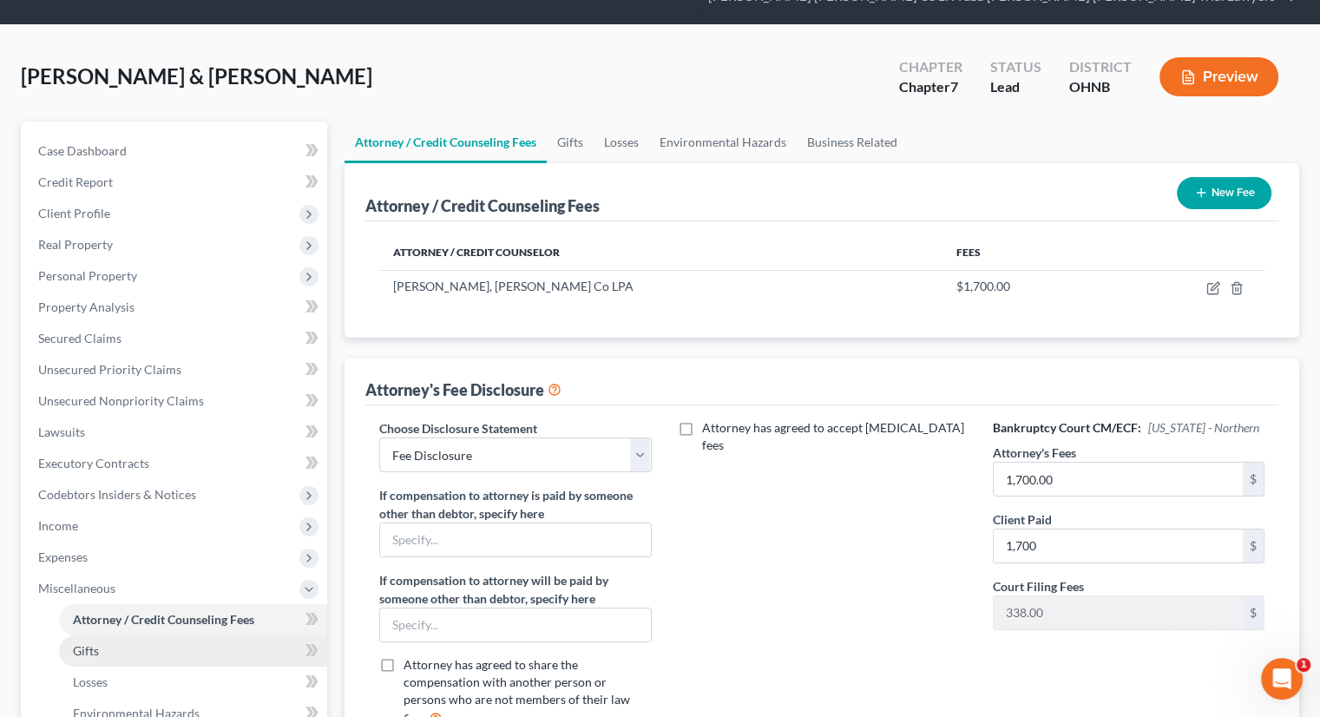
scroll to position [174, 0]
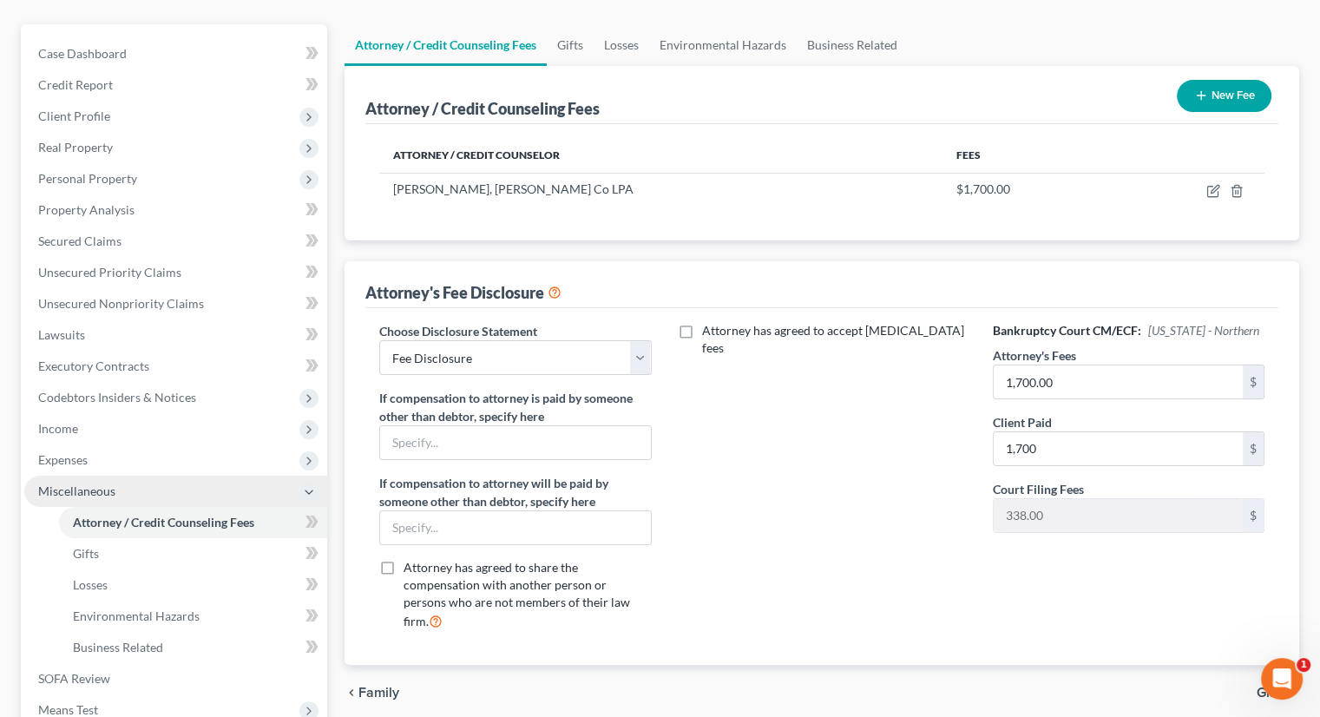
click at [188, 475] on span "Miscellaneous" at bounding box center [175, 490] width 303 height 31
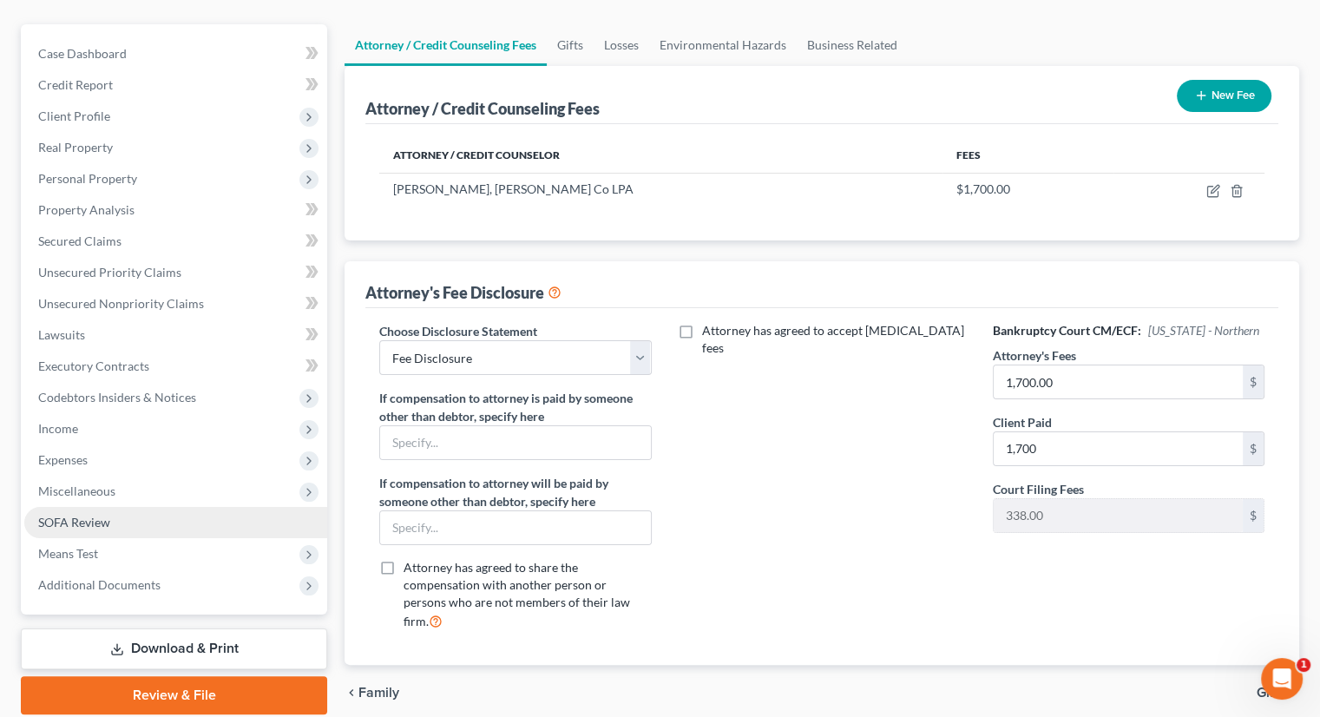
click at [151, 507] on link "SOFA Review" at bounding box center [175, 522] width 303 height 31
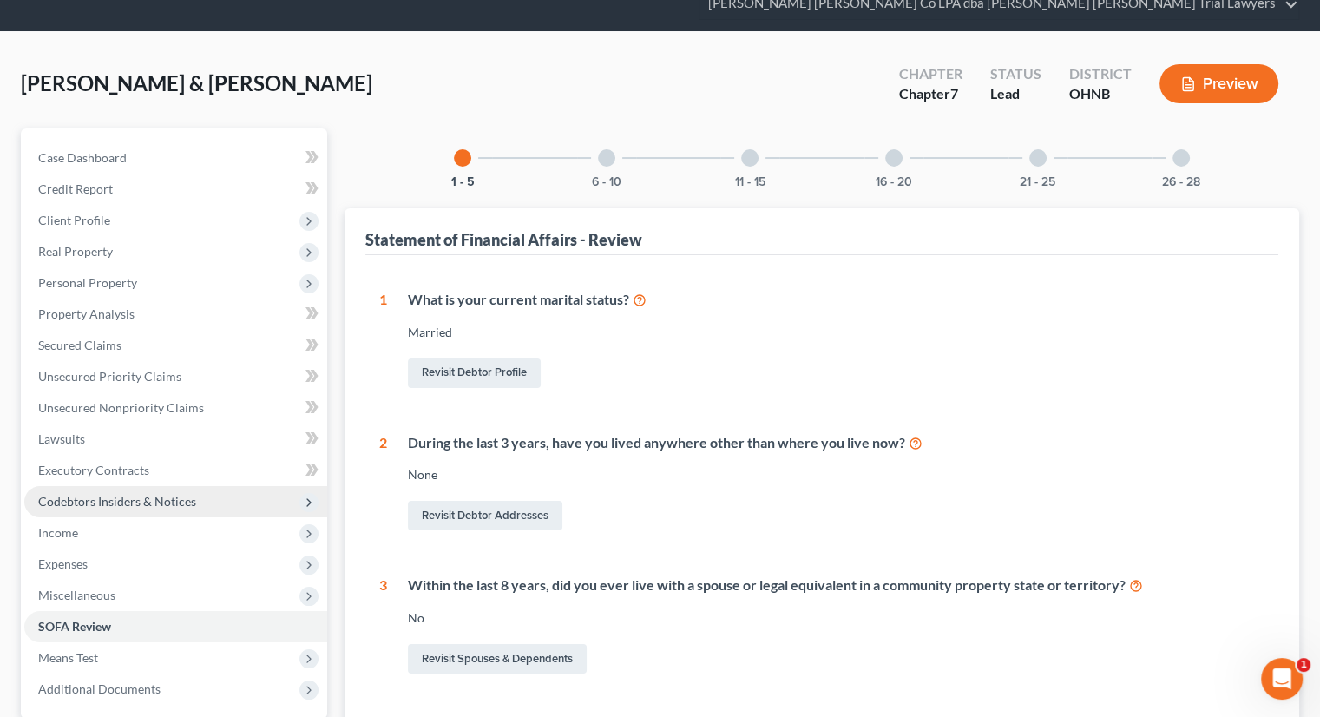
scroll to position [174, 0]
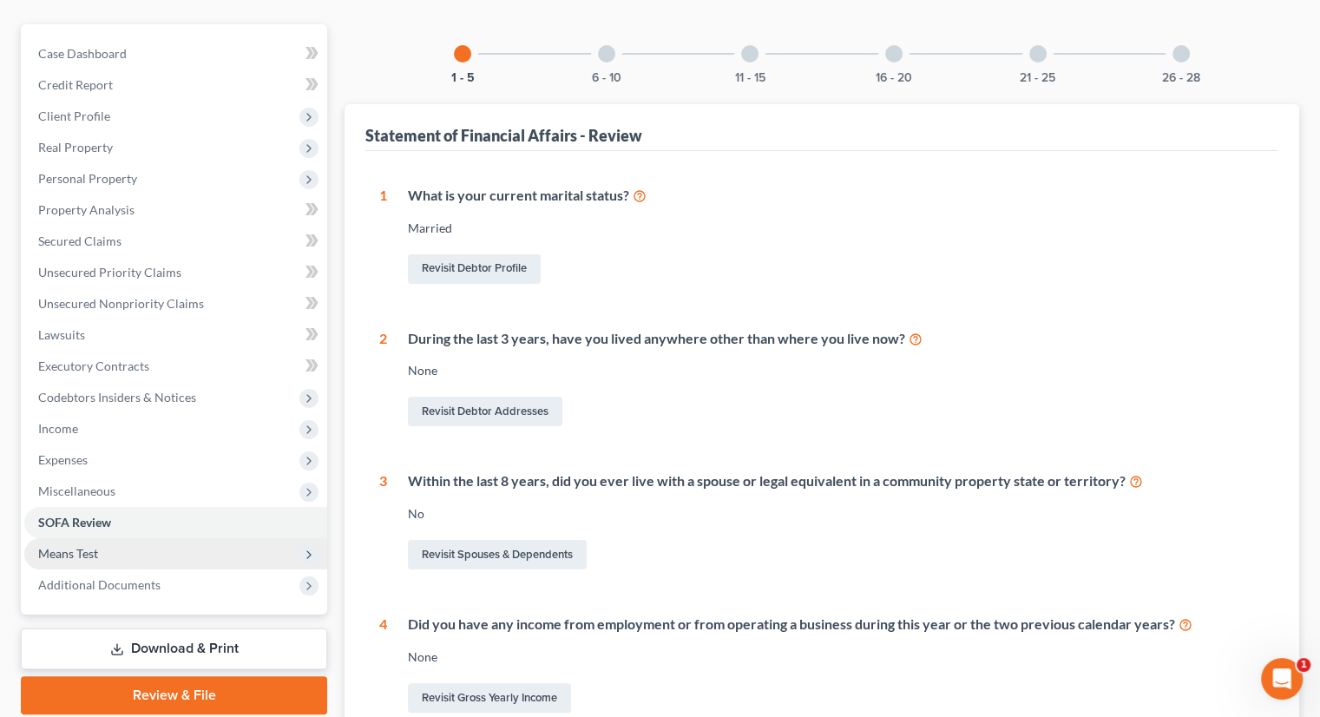
click at [114, 538] on span "Means Test" at bounding box center [175, 553] width 303 height 31
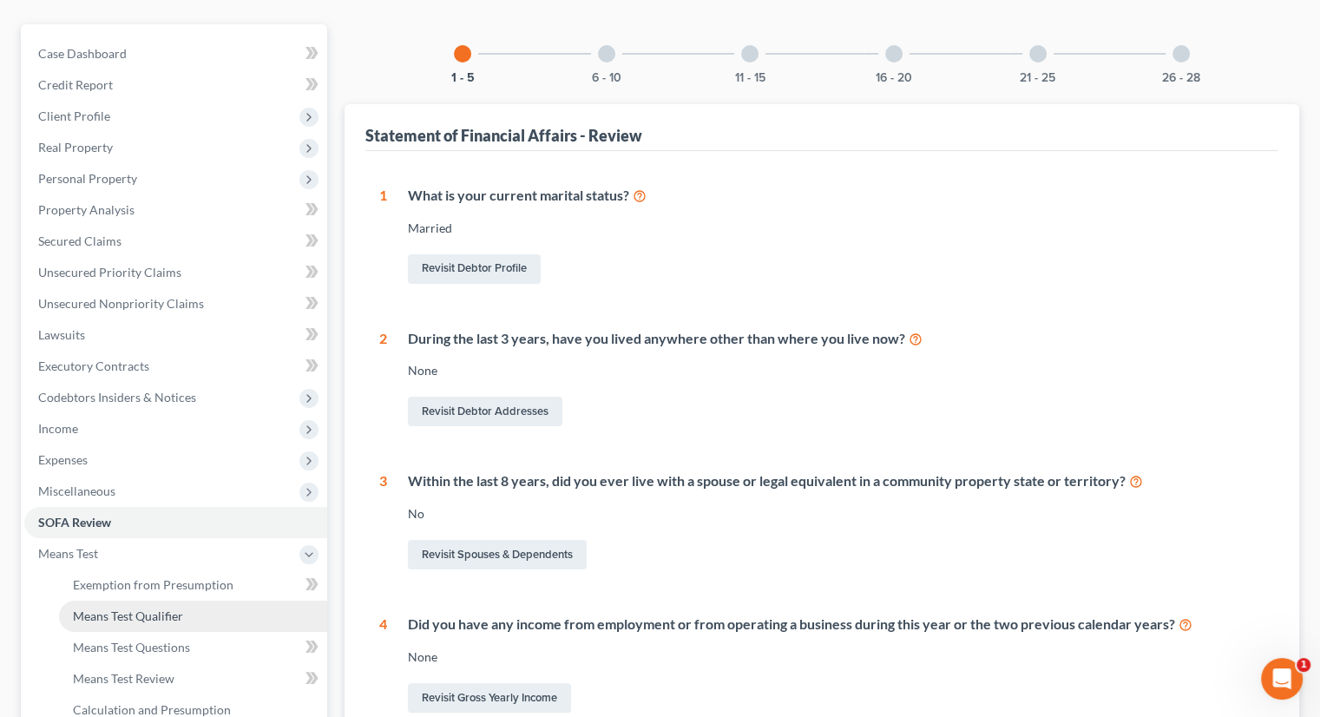
click at [164, 608] on span "Means Test Qualifier" at bounding box center [128, 615] width 110 height 15
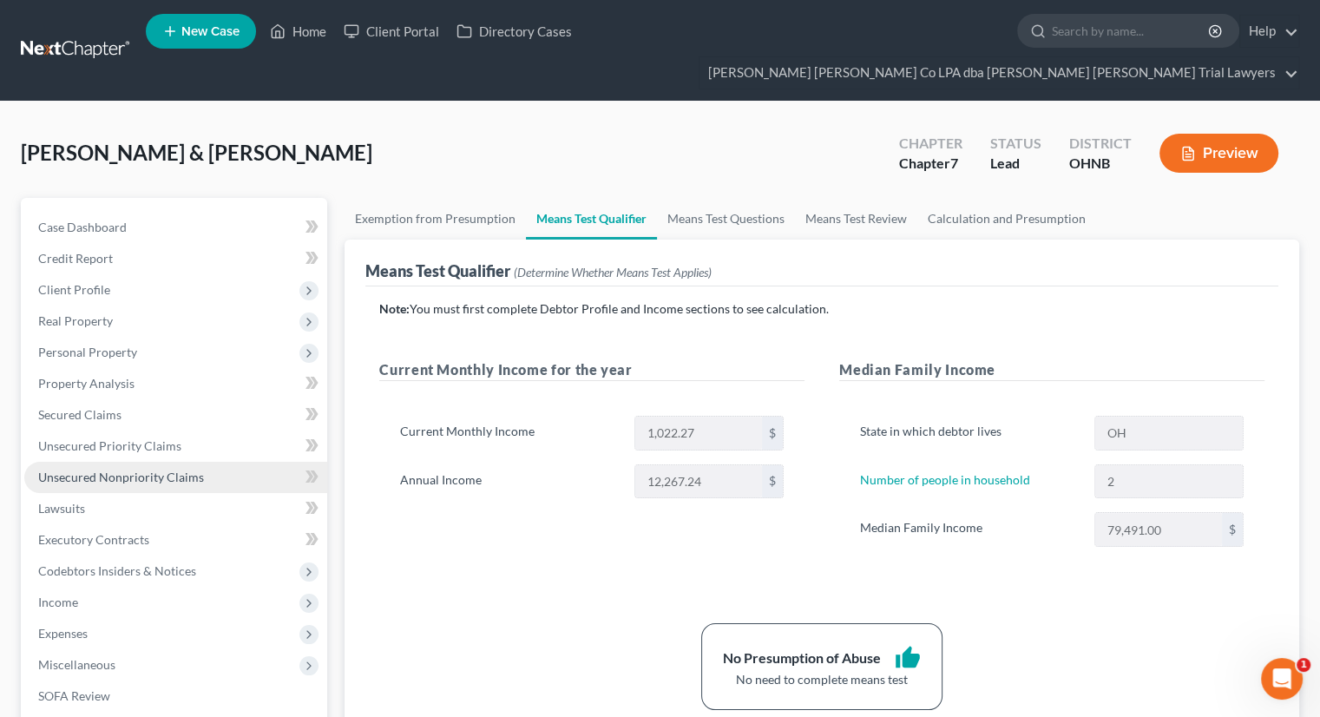
click at [107, 469] on span "Unsecured Nonpriority Claims" at bounding box center [121, 476] width 166 height 15
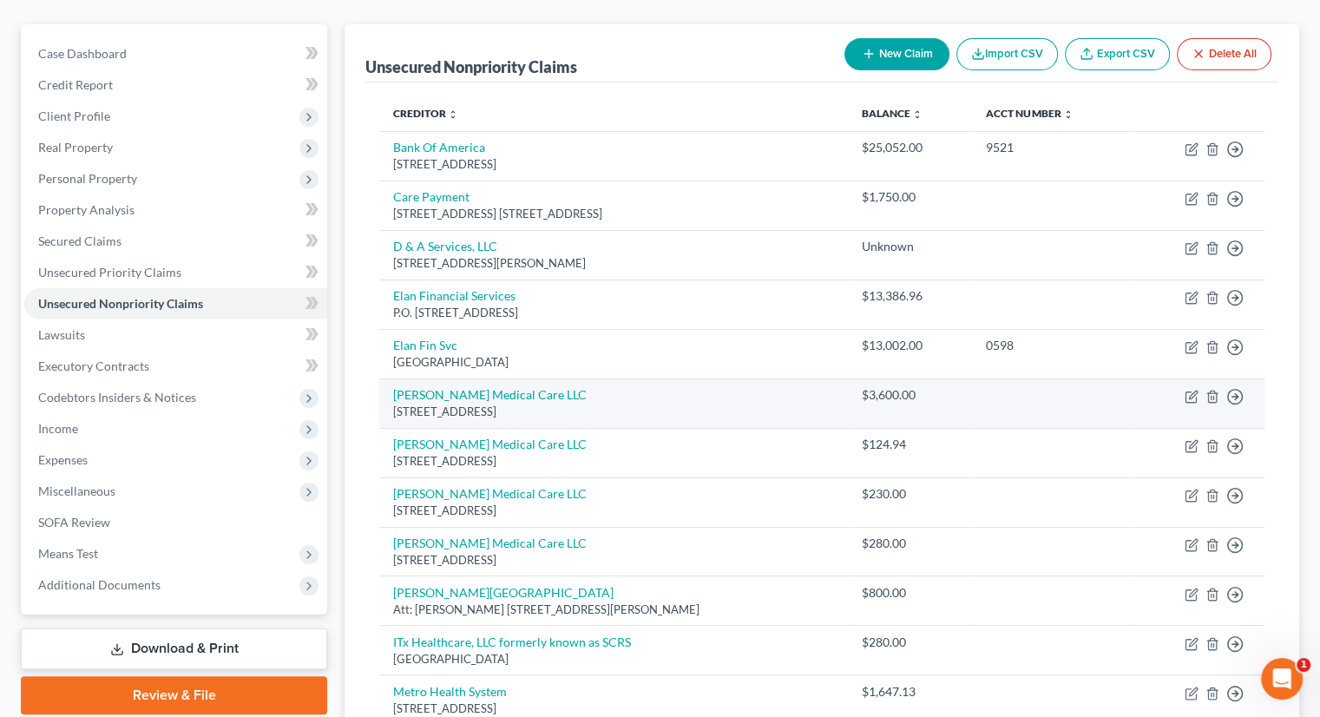
scroll to position [260, 0]
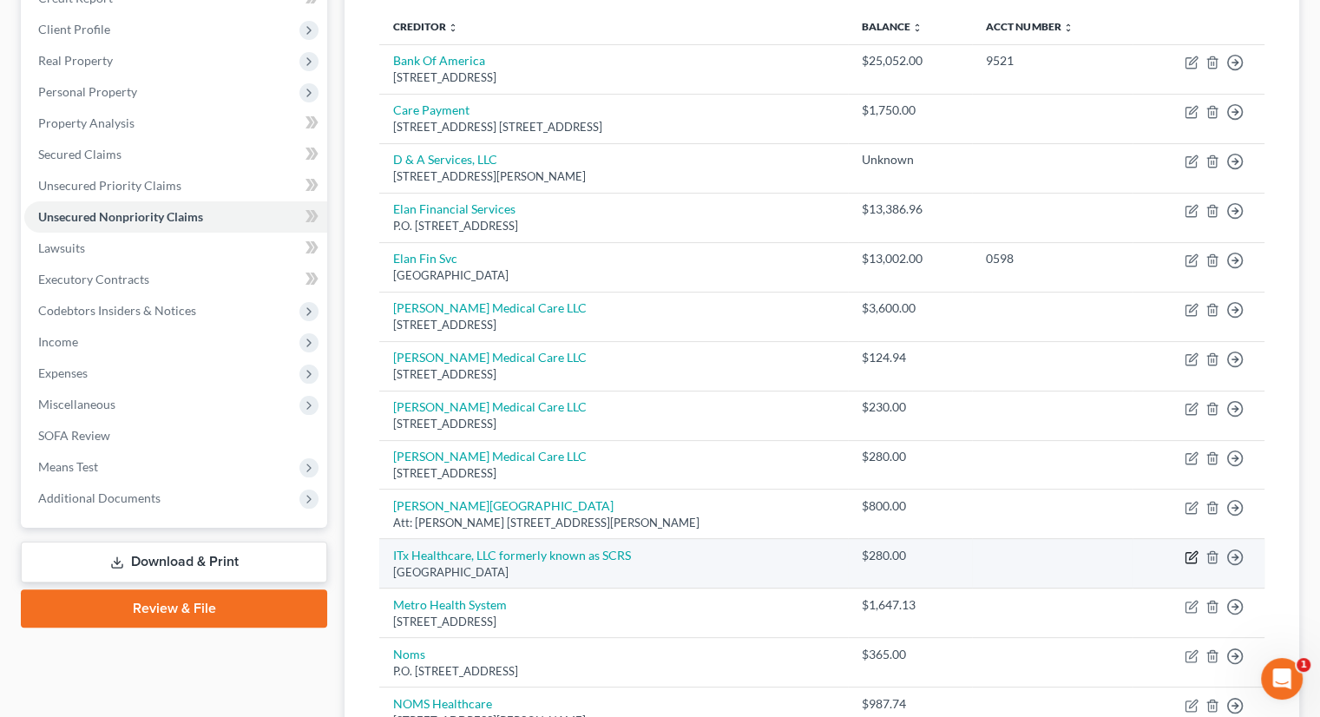
click at [1191, 550] on icon "button" at bounding box center [1191, 557] width 14 height 14
select select "36"
select select "9"
select select "0"
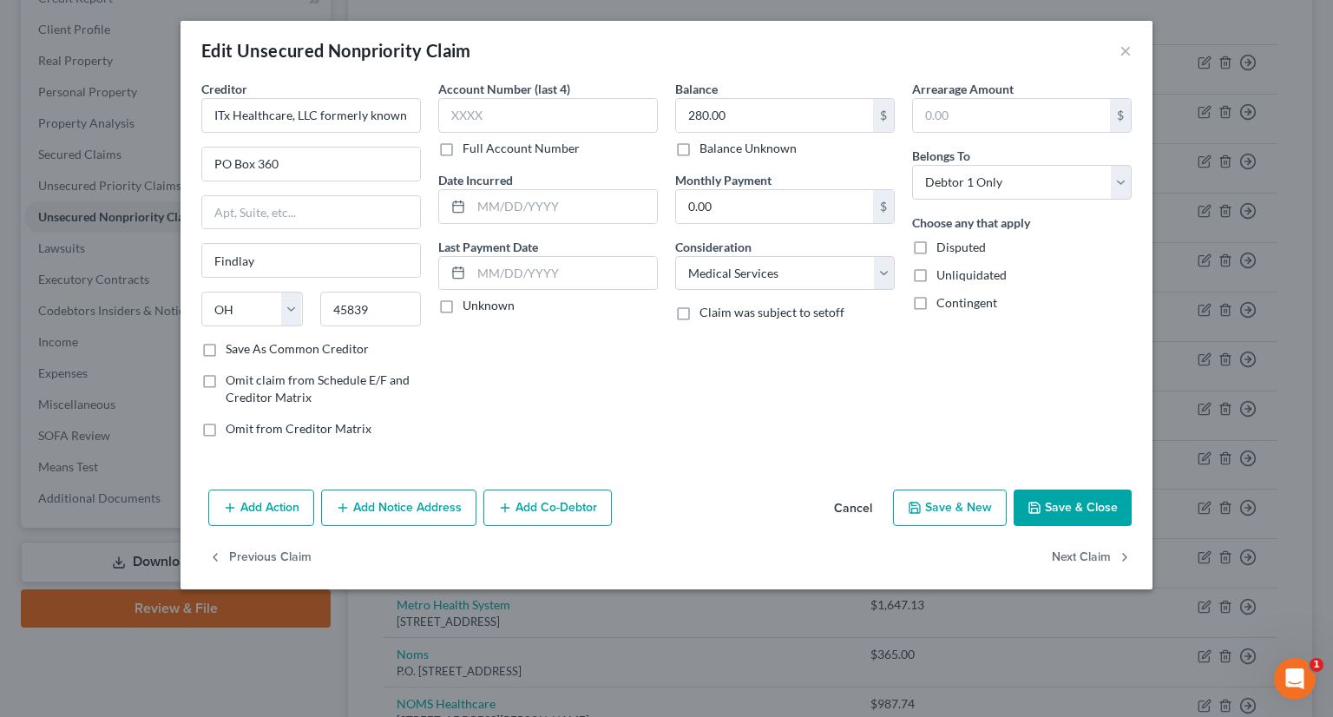
click at [699, 152] on label "Balance Unknown" at bounding box center [747, 148] width 97 height 17
click at [706, 151] on input "Balance Unknown" at bounding box center [711, 145] width 11 height 11
checkbox input "true"
type input "0.00"
click at [1087, 504] on button "Save & Close" at bounding box center [1072, 507] width 118 height 36
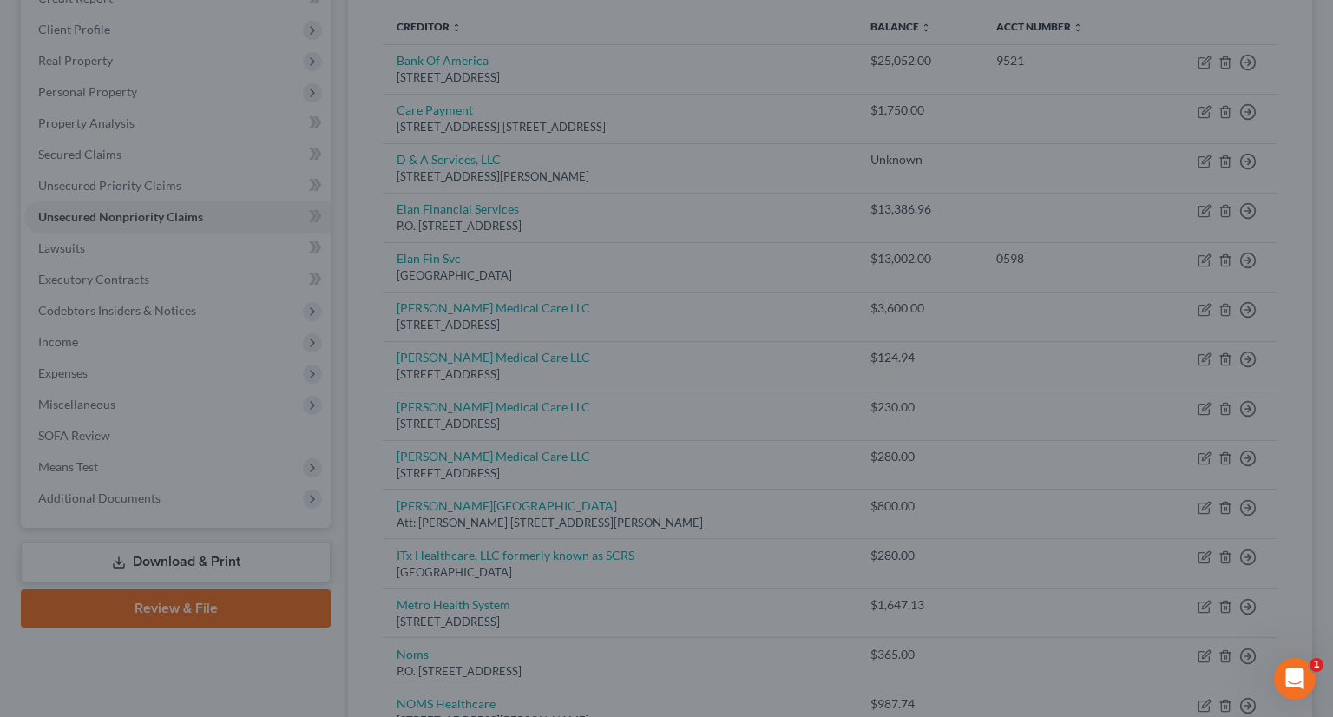
type input "0"
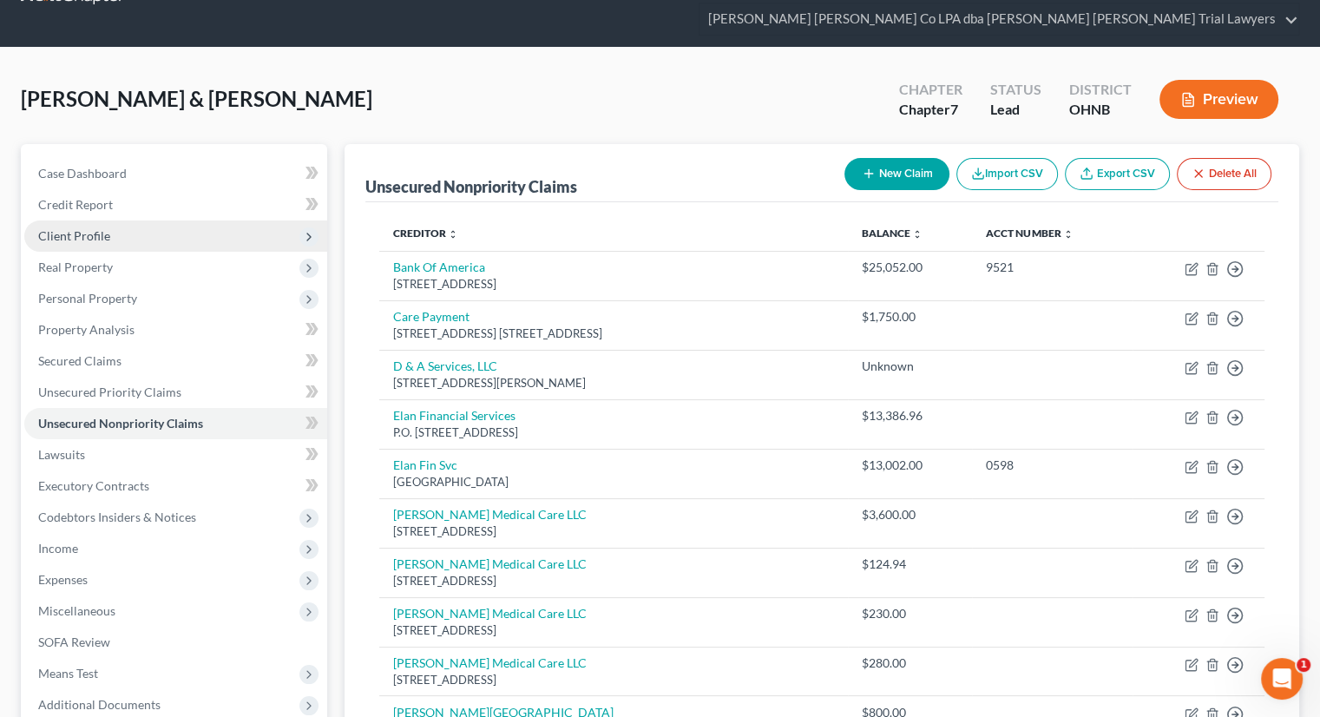
scroll to position [0, 0]
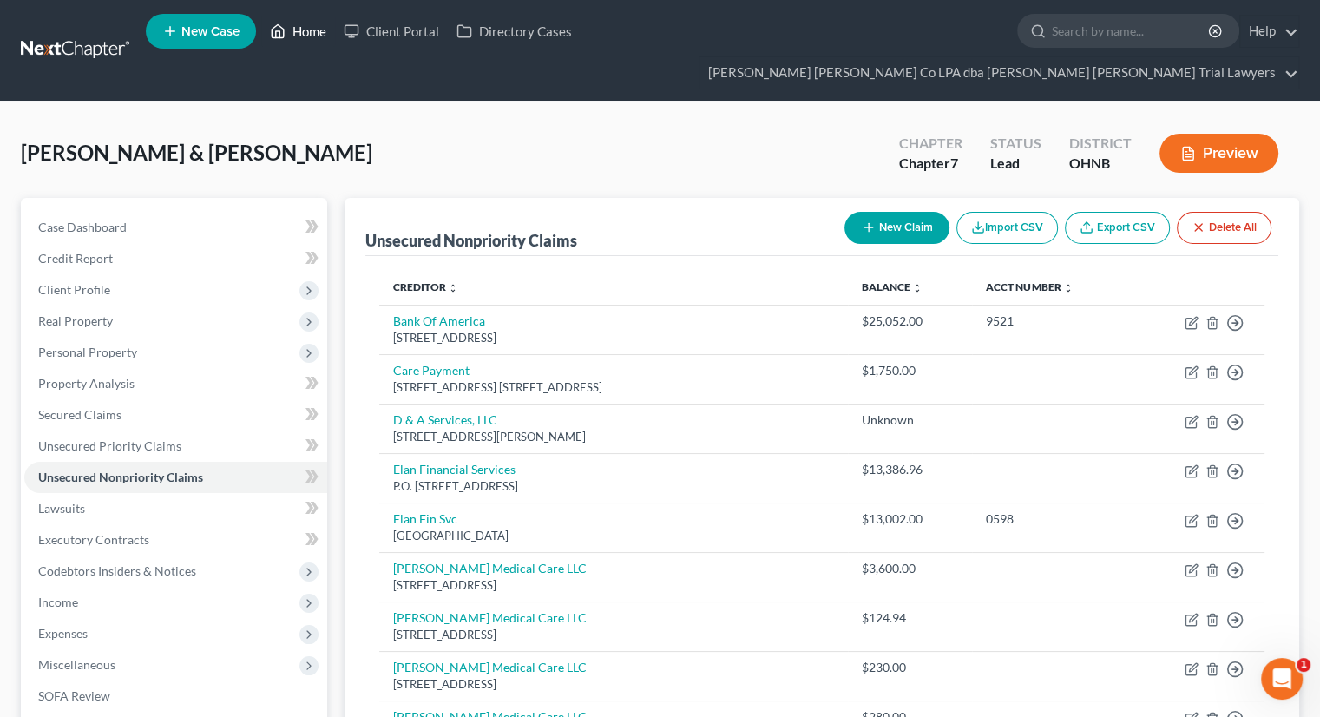
click at [288, 36] on link "Home" at bounding box center [298, 31] width 74 height 31
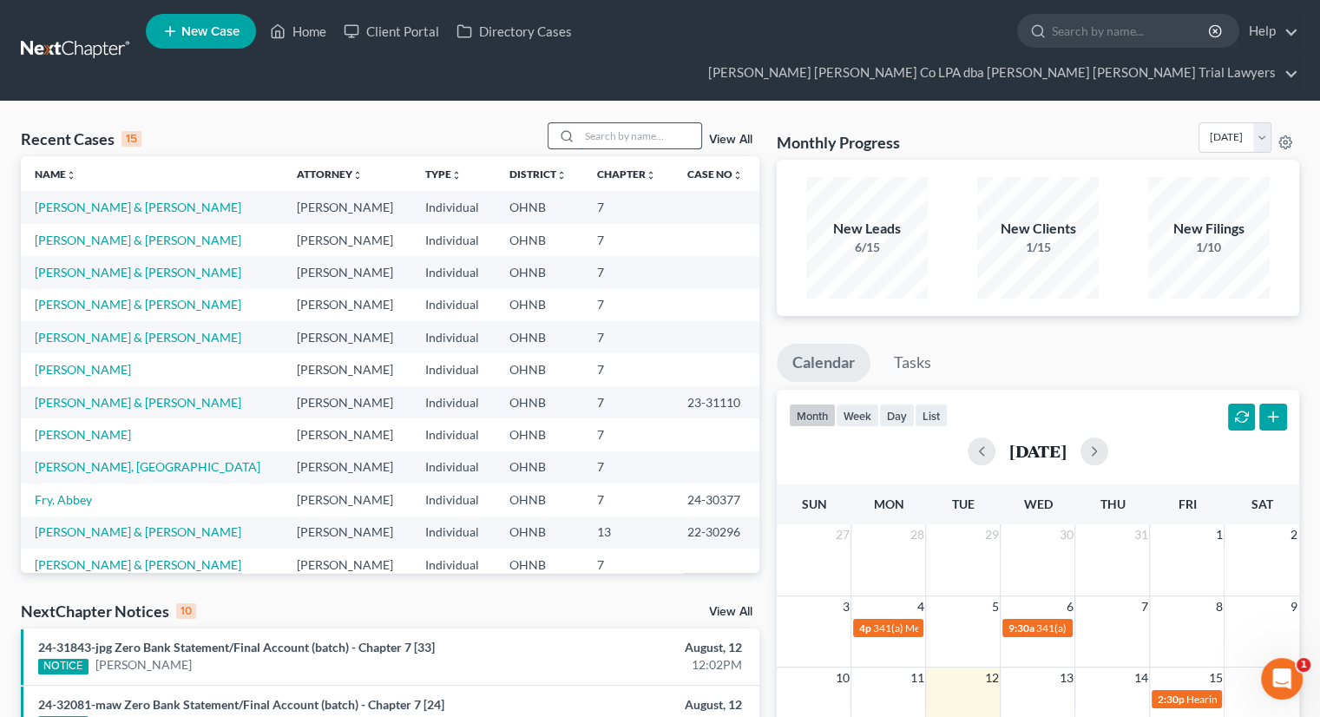
drag, startPoint x: 618, startPoint y: 102, endPoint x: 600, endPoint y: 102, distance: 17.4
click at [618, 123] on input "search" at bounding box center [640, 135] width 121 height 25
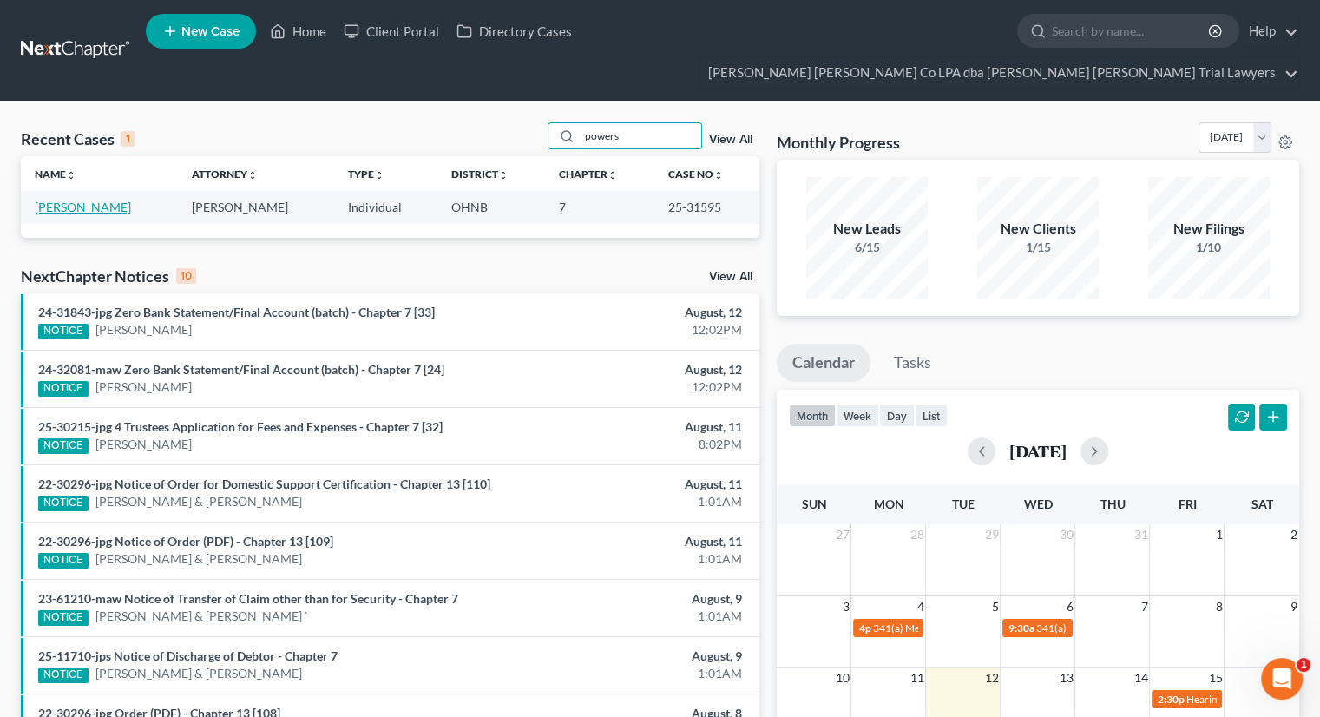
type input "powers"
click at [92, 200] on link "[PERSON_NAME]" at bounding box center [83, 207] width 96 height 15
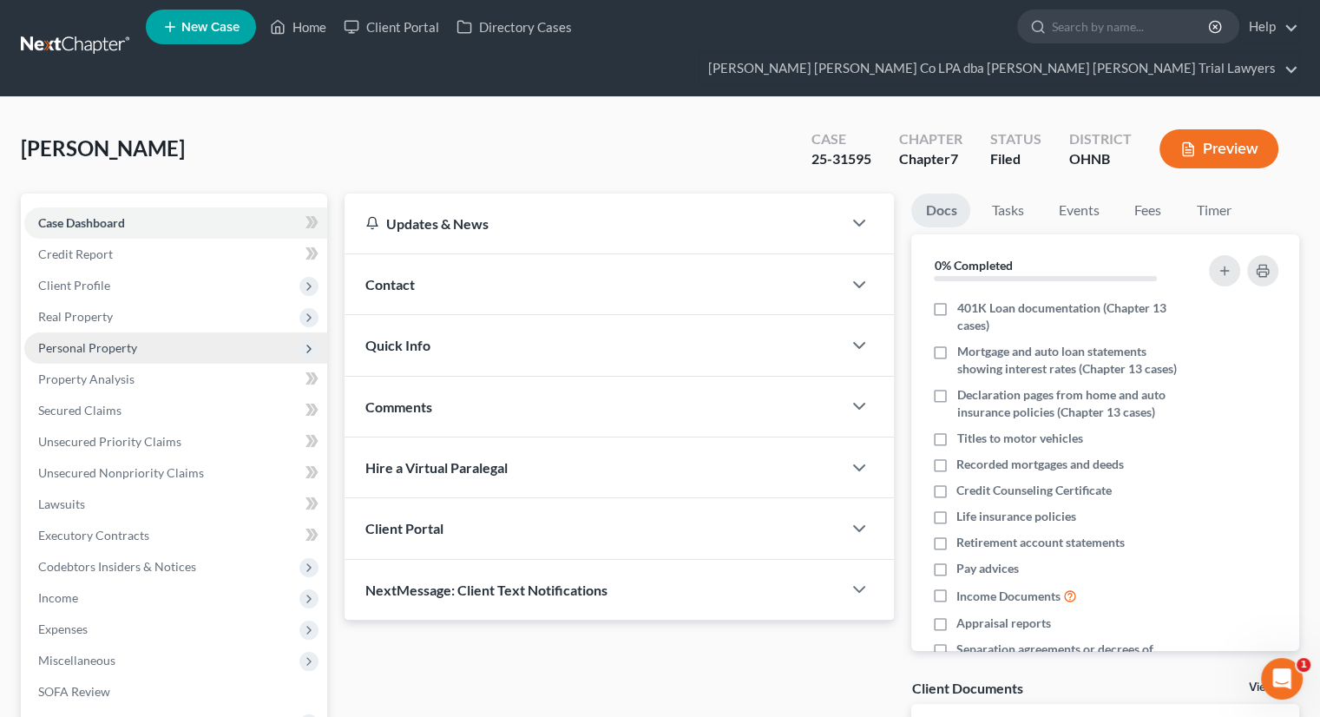
scroll to position [87, 0]
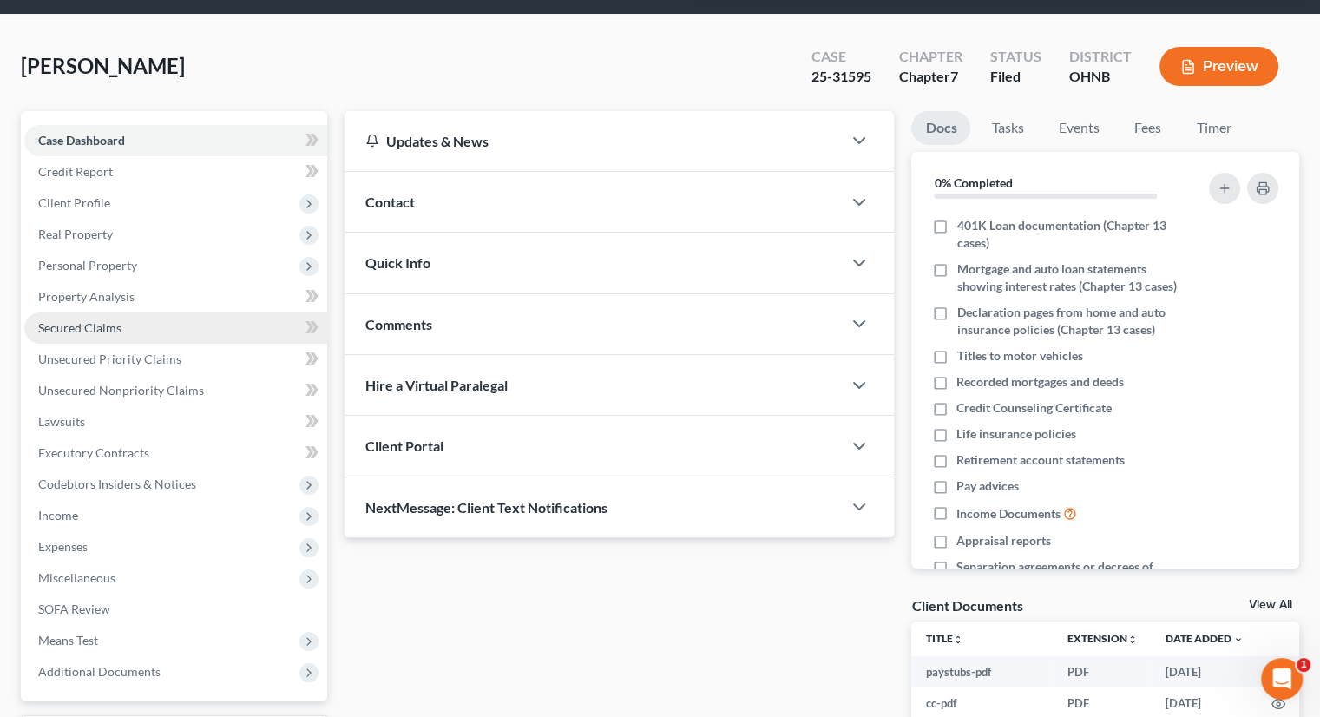
click at [108, 320] on span "Secured Claims" at bounding box center [79, 327] width 83 height 15
